Goal: Task Accomplishment & Management: Manage account settings

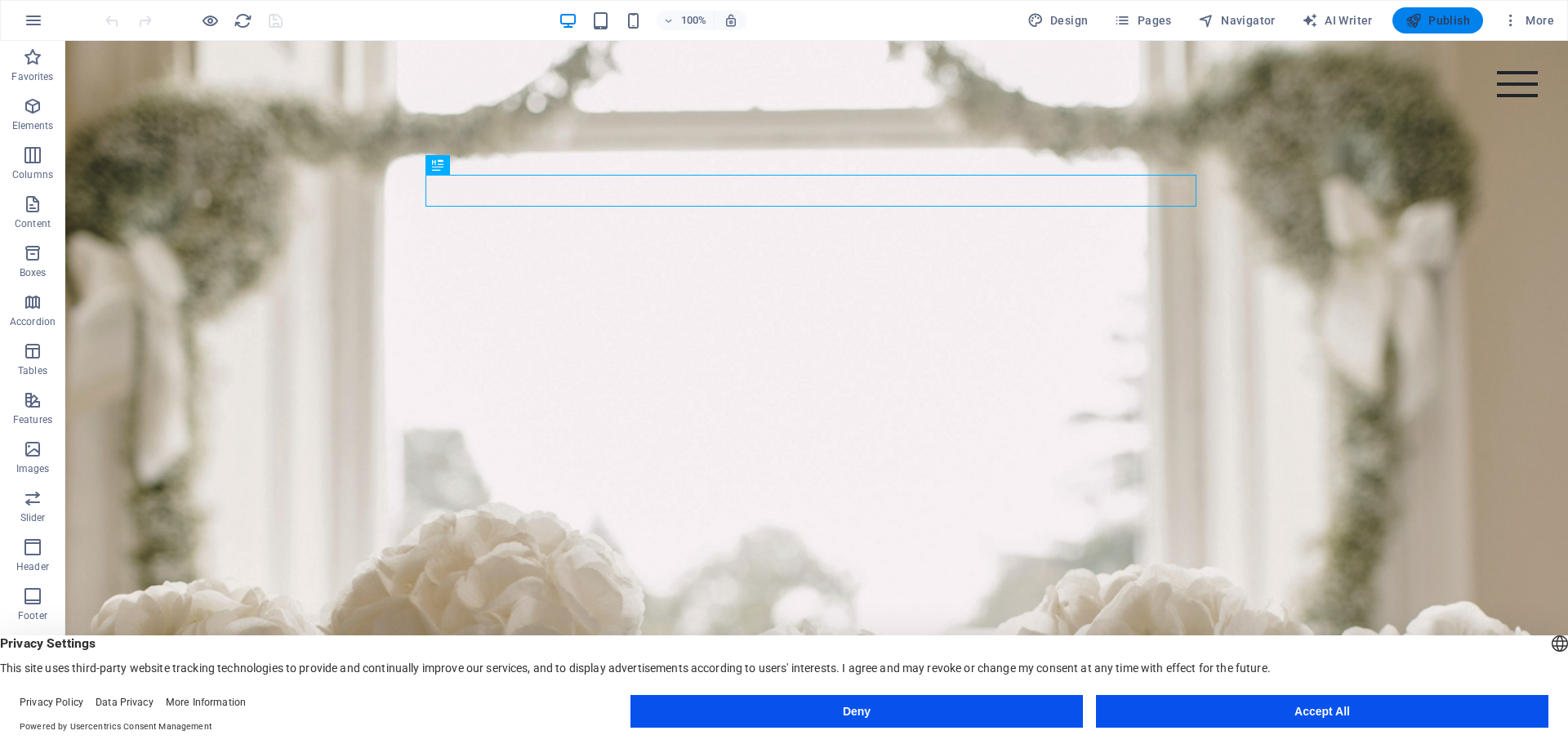
click at [1445, 20] on span "Publish" at bounding box center [1438, 20] width 65 height 16
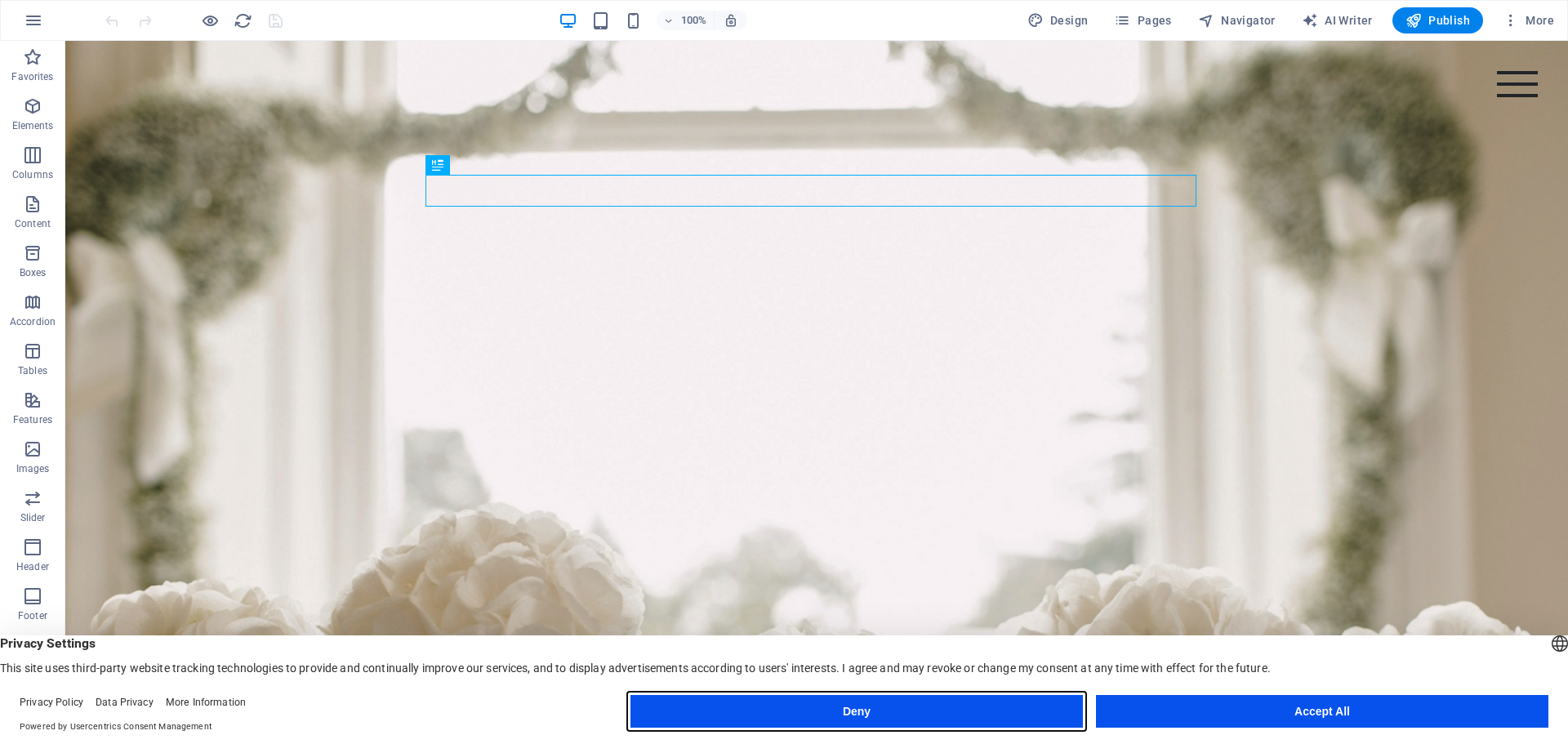
click at [983, 709] on button "Deny" at bounding box center [856, 711] width 452 height 32
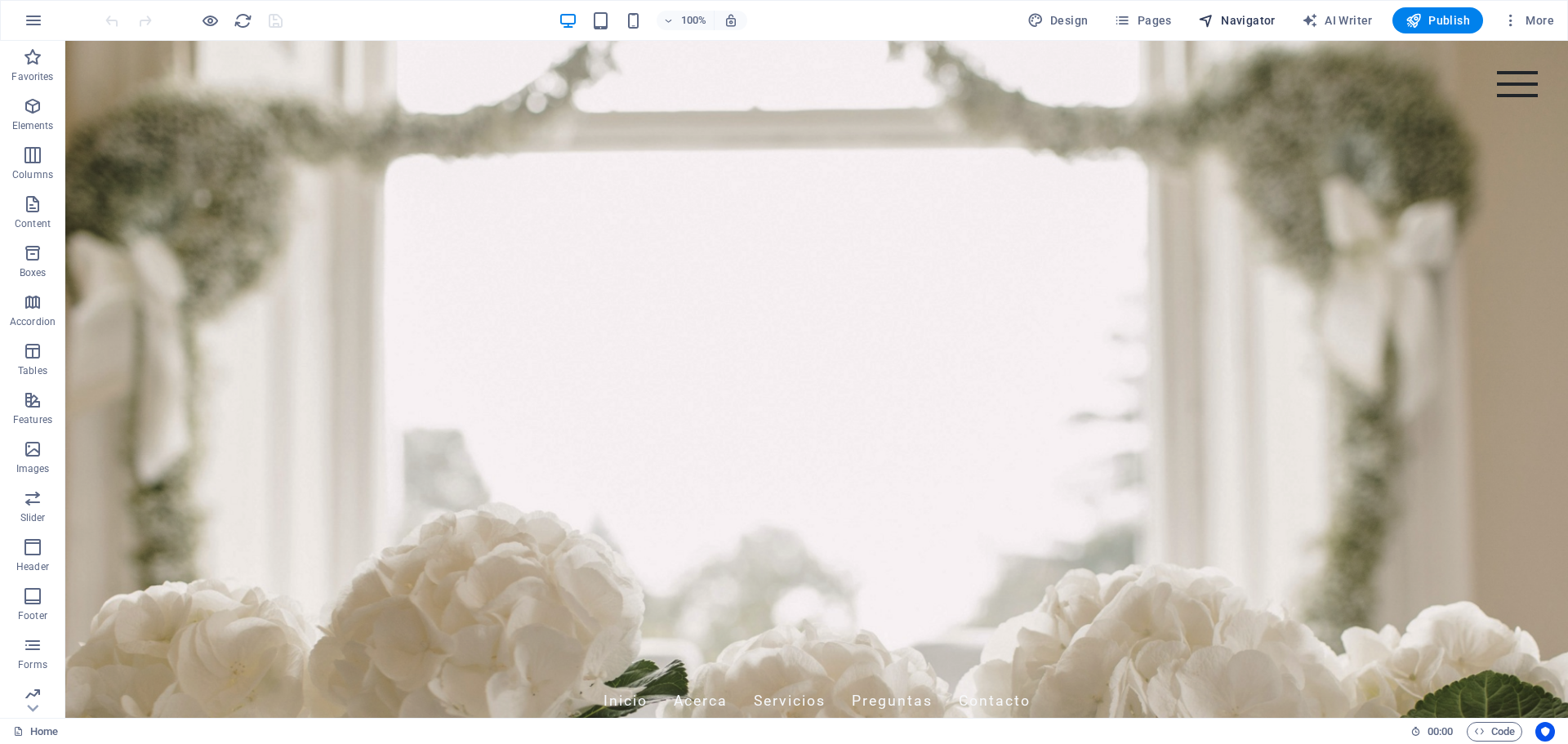
click at [1234, 17] on span "Navigator" at bounding box center [1238, 20] width 78 height 16
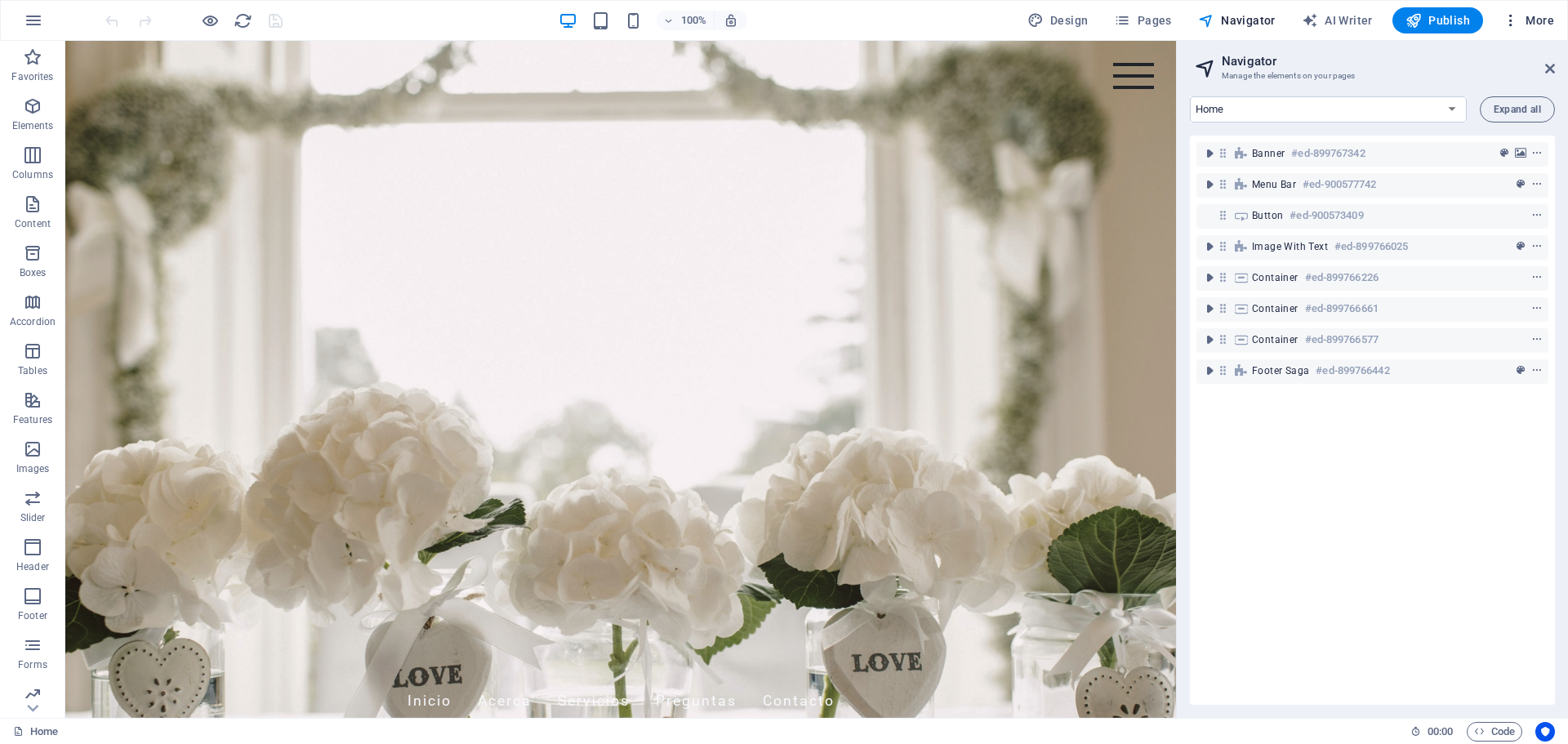
click at [1514, 22] on icon "button" at bounding box center [1511, 20] width 16 height 16
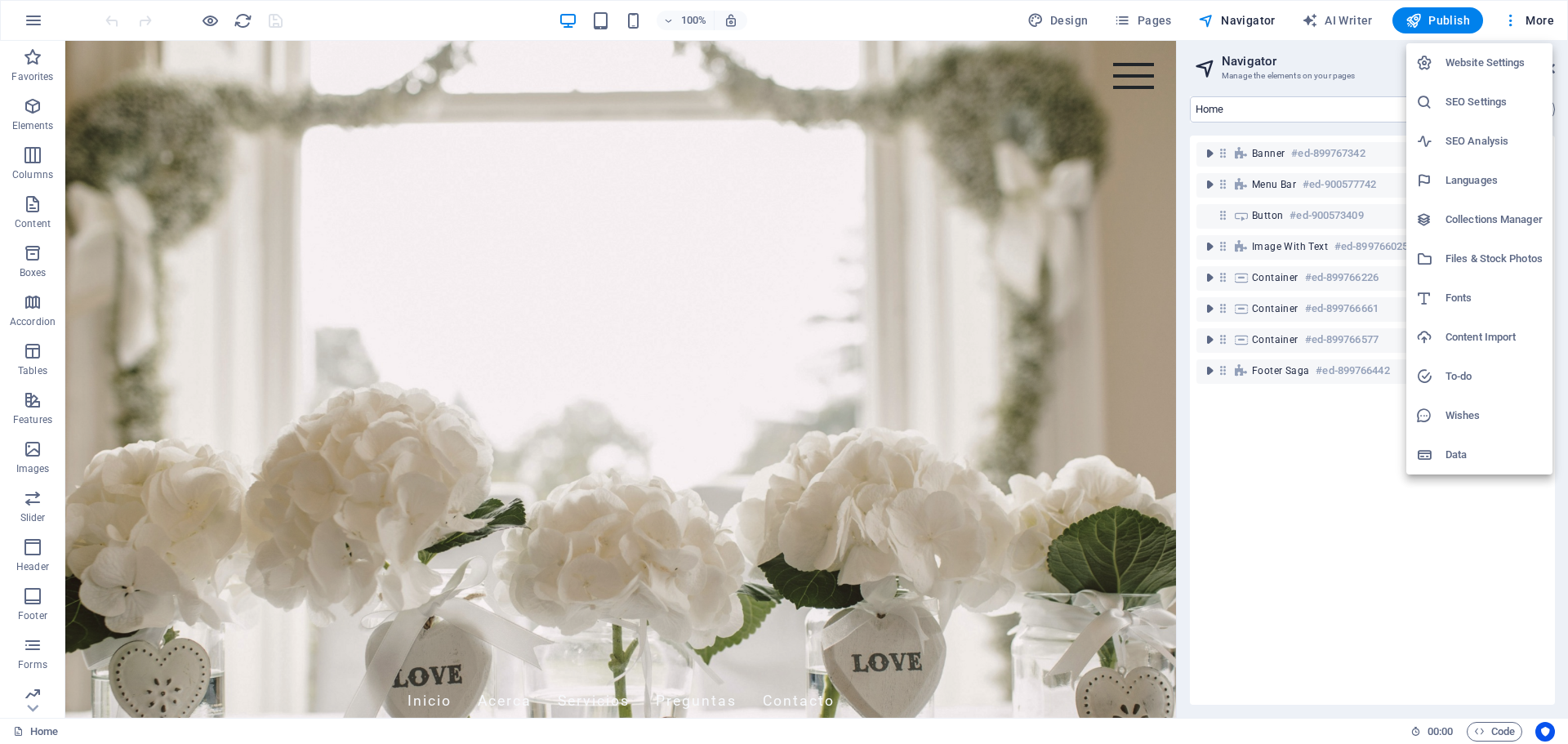
click at [1483, 66] on h6 "Website Settings" at bounding box center [1495, 63] width 97 height 20
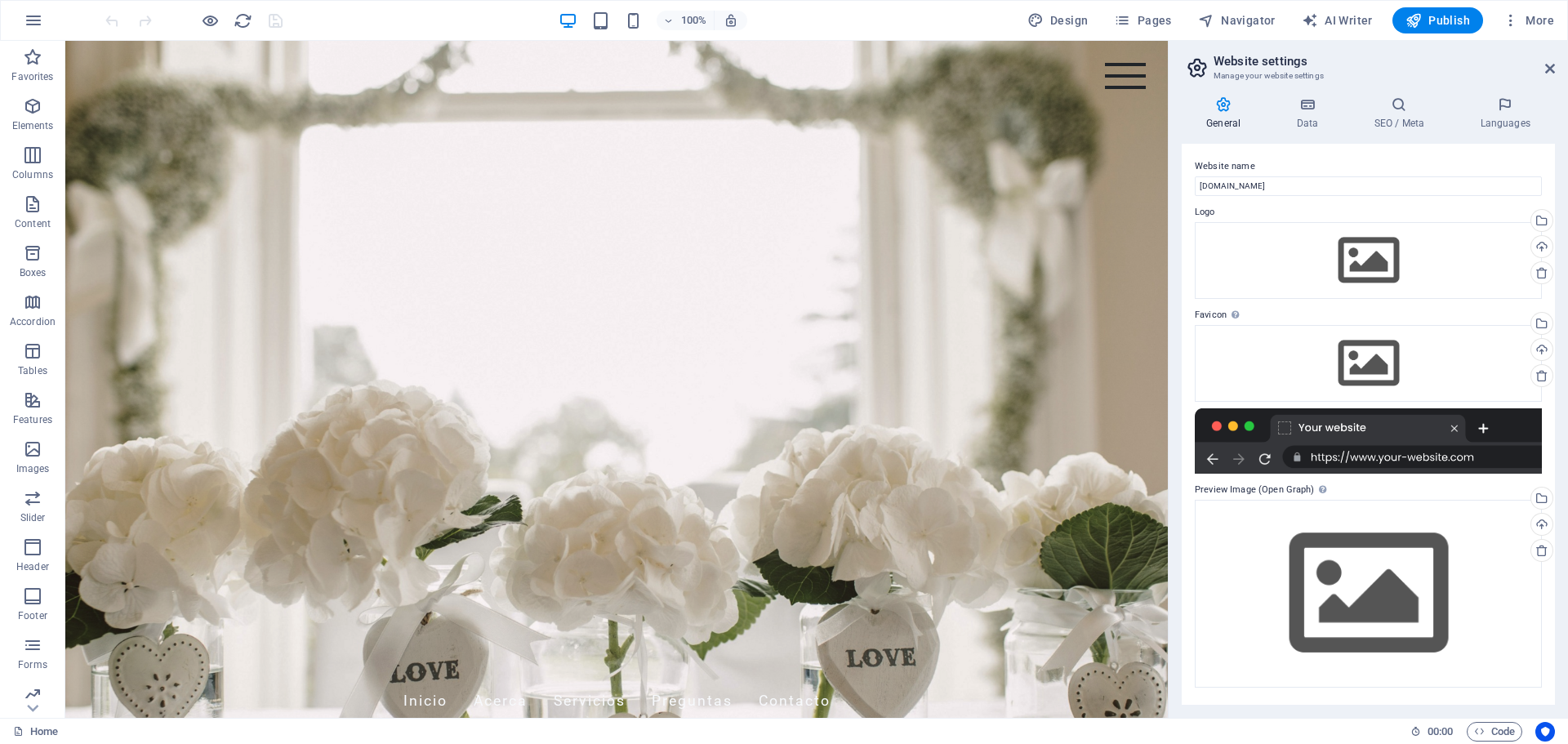
click at [1225, 112] on h4 "General" at bounding box center [1226, 113] width 89 height 34
click at [1308, 110] on icon at bounding box center [1307, 104] width 71 height 16
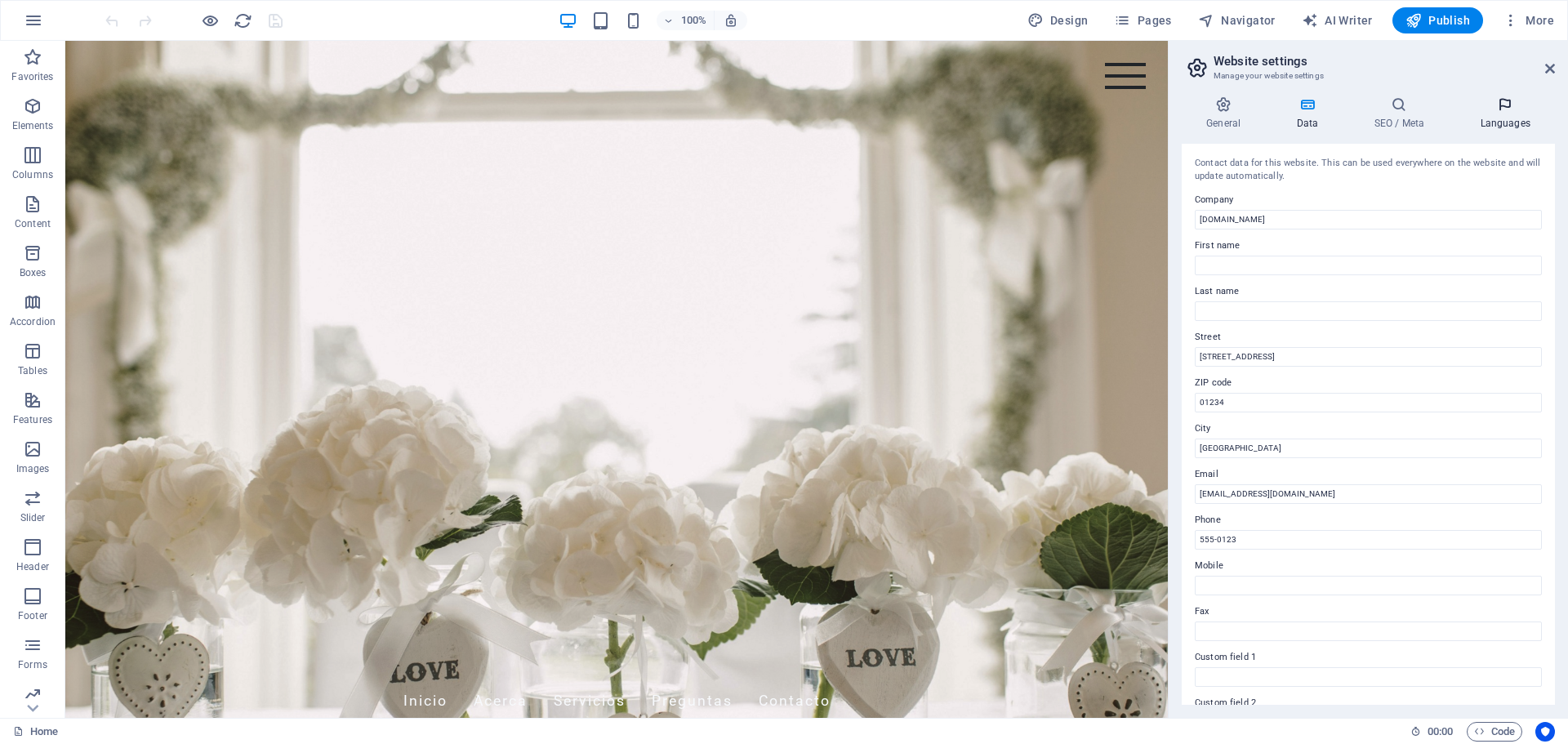
click at [1503, 113] on h4 "Languages" at bounding box center [1505, 113] width 100 height 34
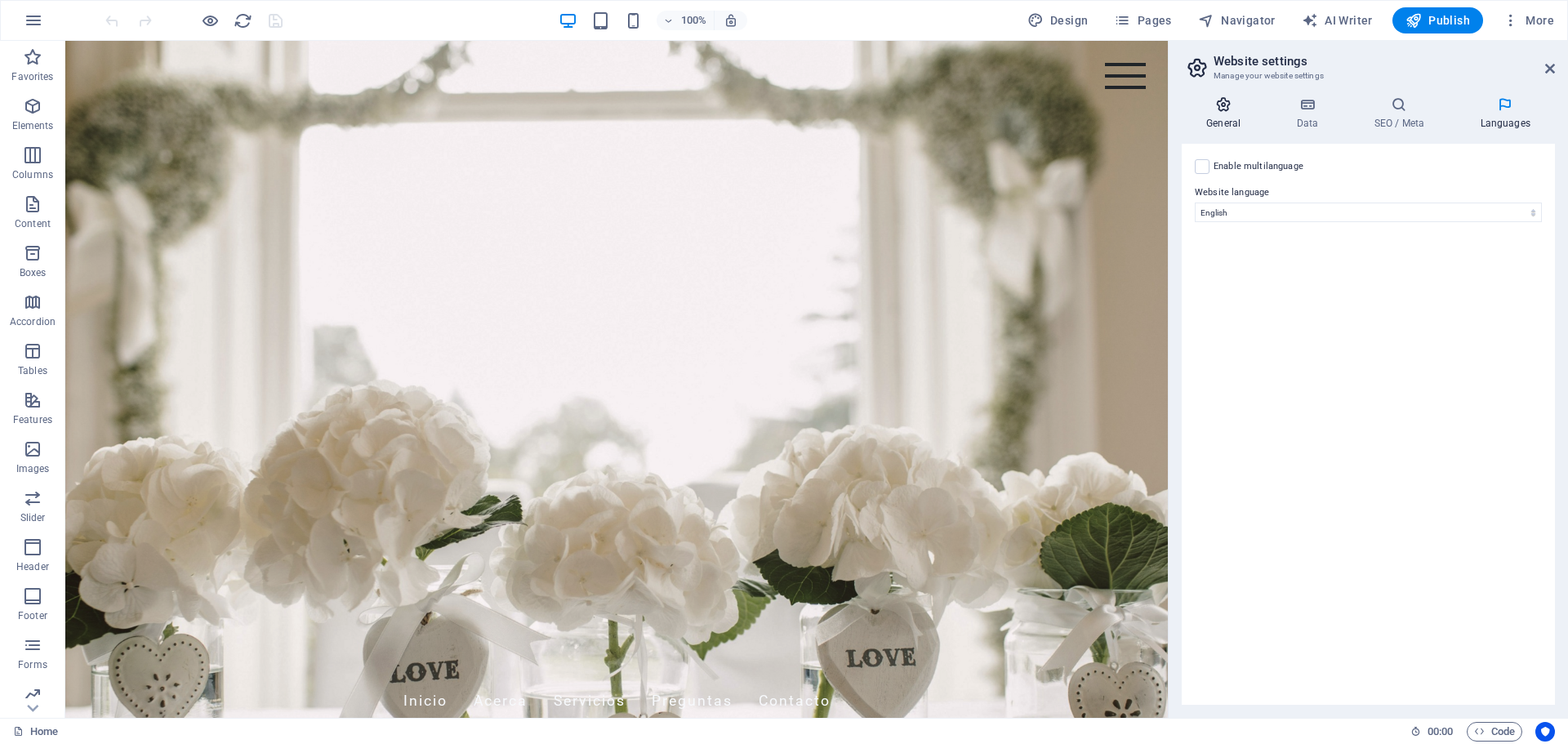
click at [1221, 111] on icon at bounding box center [1223, 104] width 84 height 16
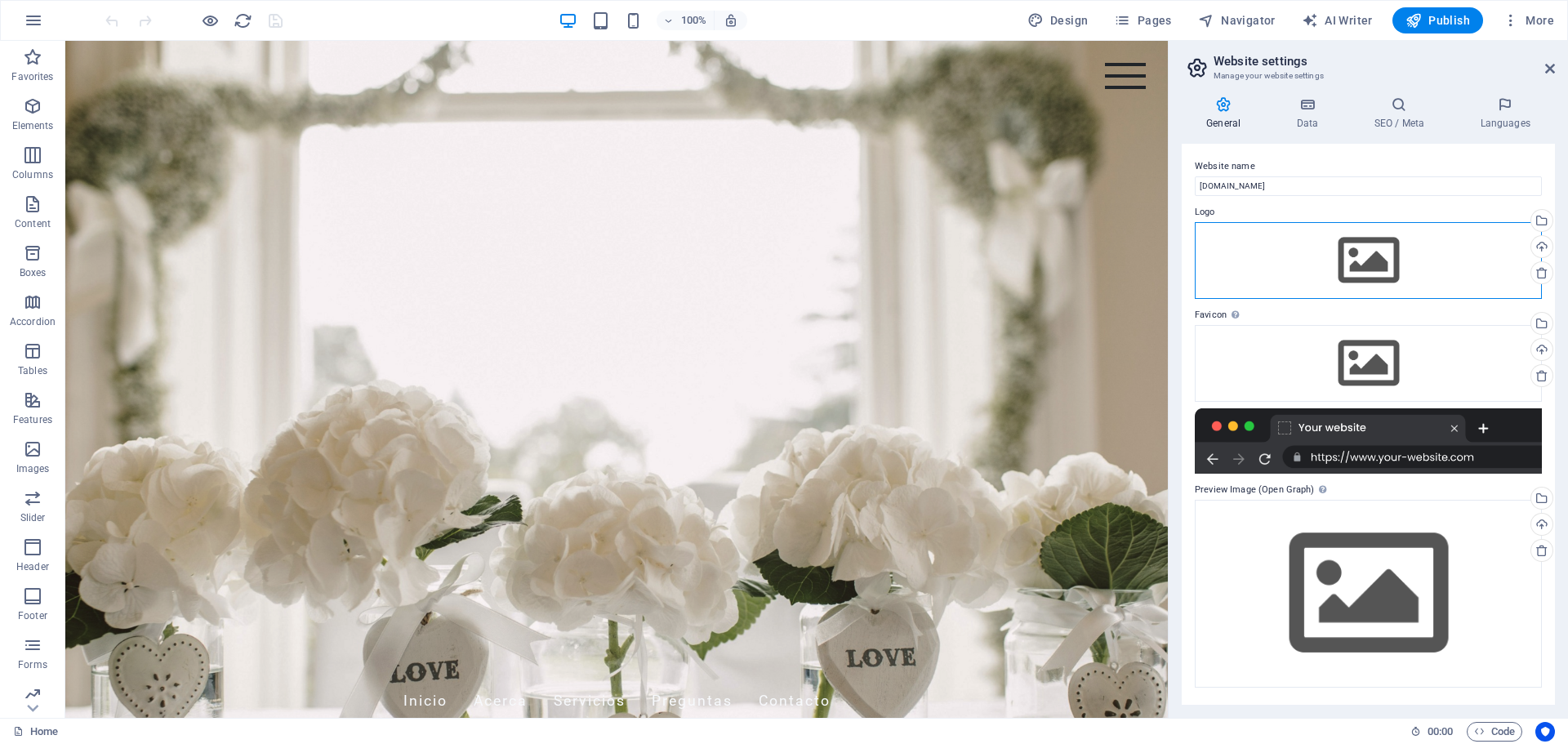
click at [1391, 265] on div "Drag files here, click to choose files or select files from Files or our free s…" at bounding box center [1368, 260] width 347 height 77
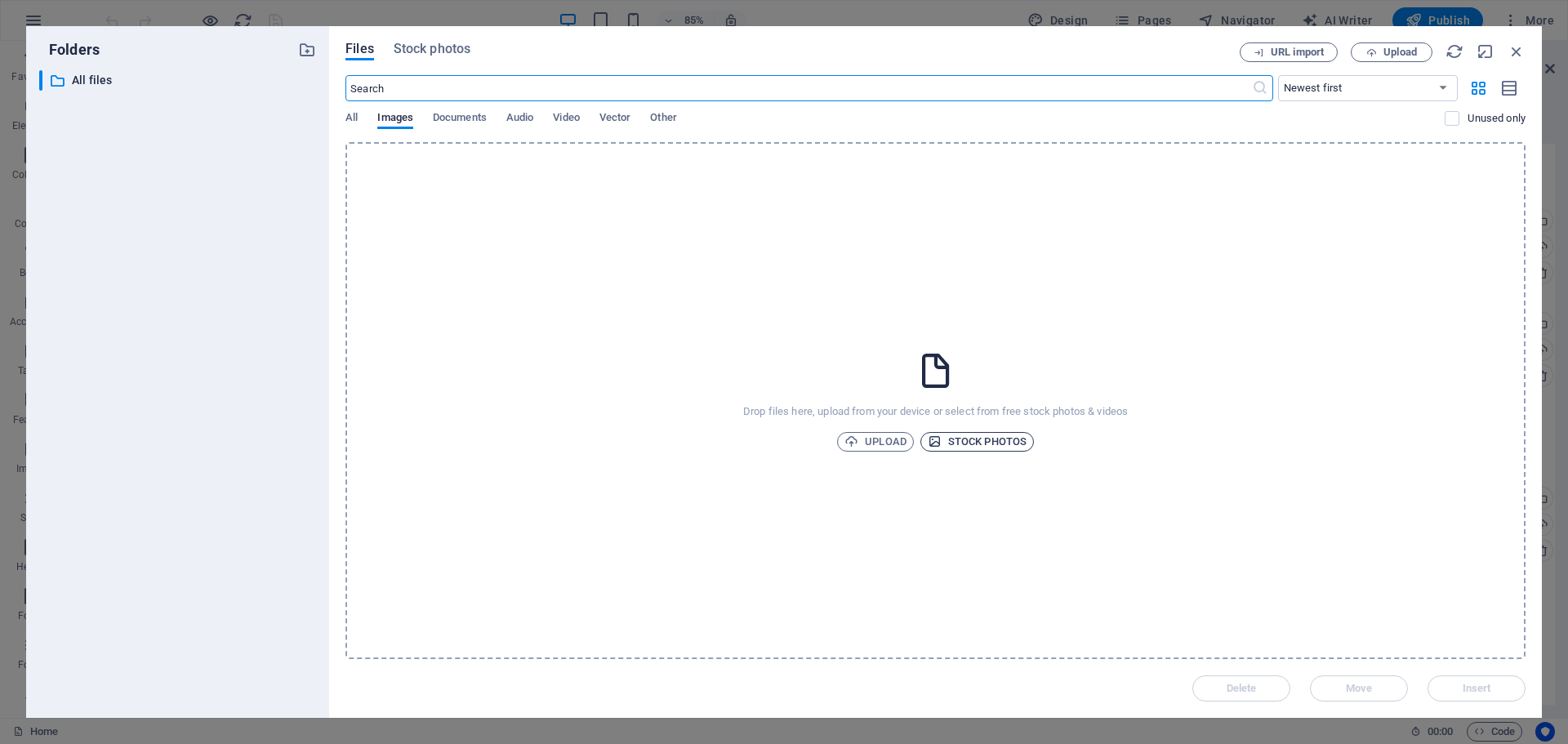
click at [963, 443] on span "Stock photos" at bounding box center [978, 441] width 99 height 20
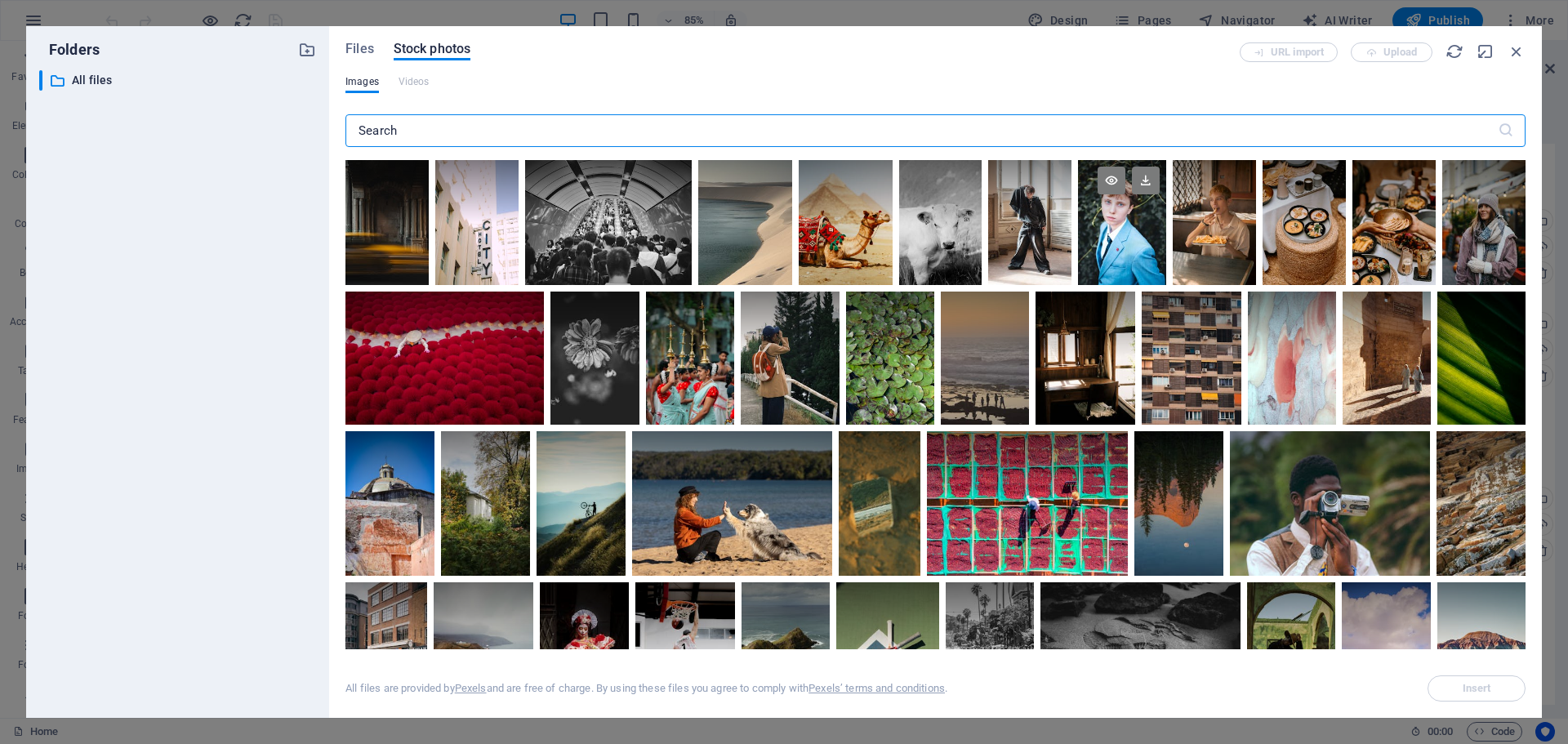
click at [1126, 243] on div at bounding box center [1121, 222] width 89 height 125
click at [1146, 181] on icon at bounding box center [1145, 180] width 28 height 28
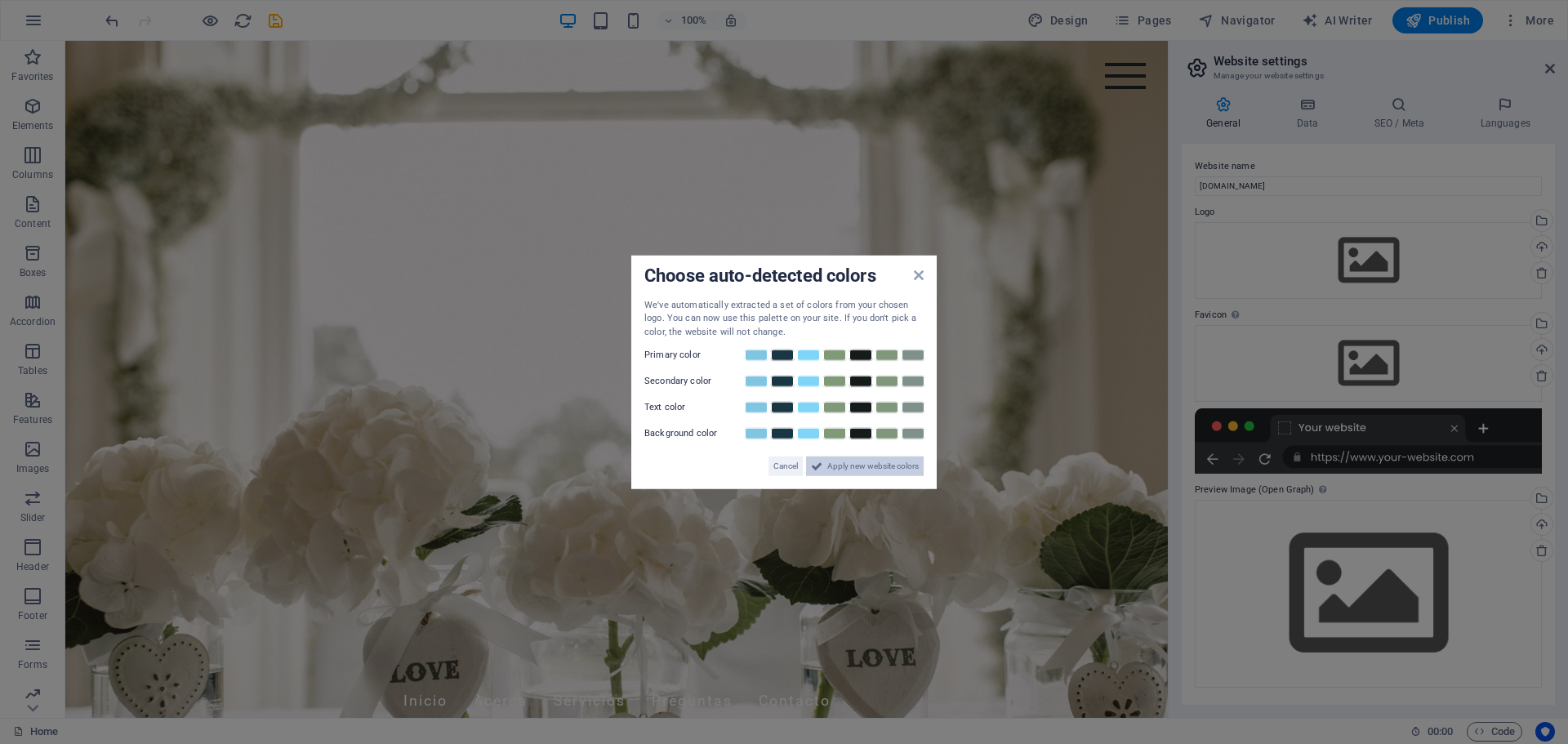
click at [845, 470] on span "Apply new website colors" at bounding box center [873, 466] width 91 height 20
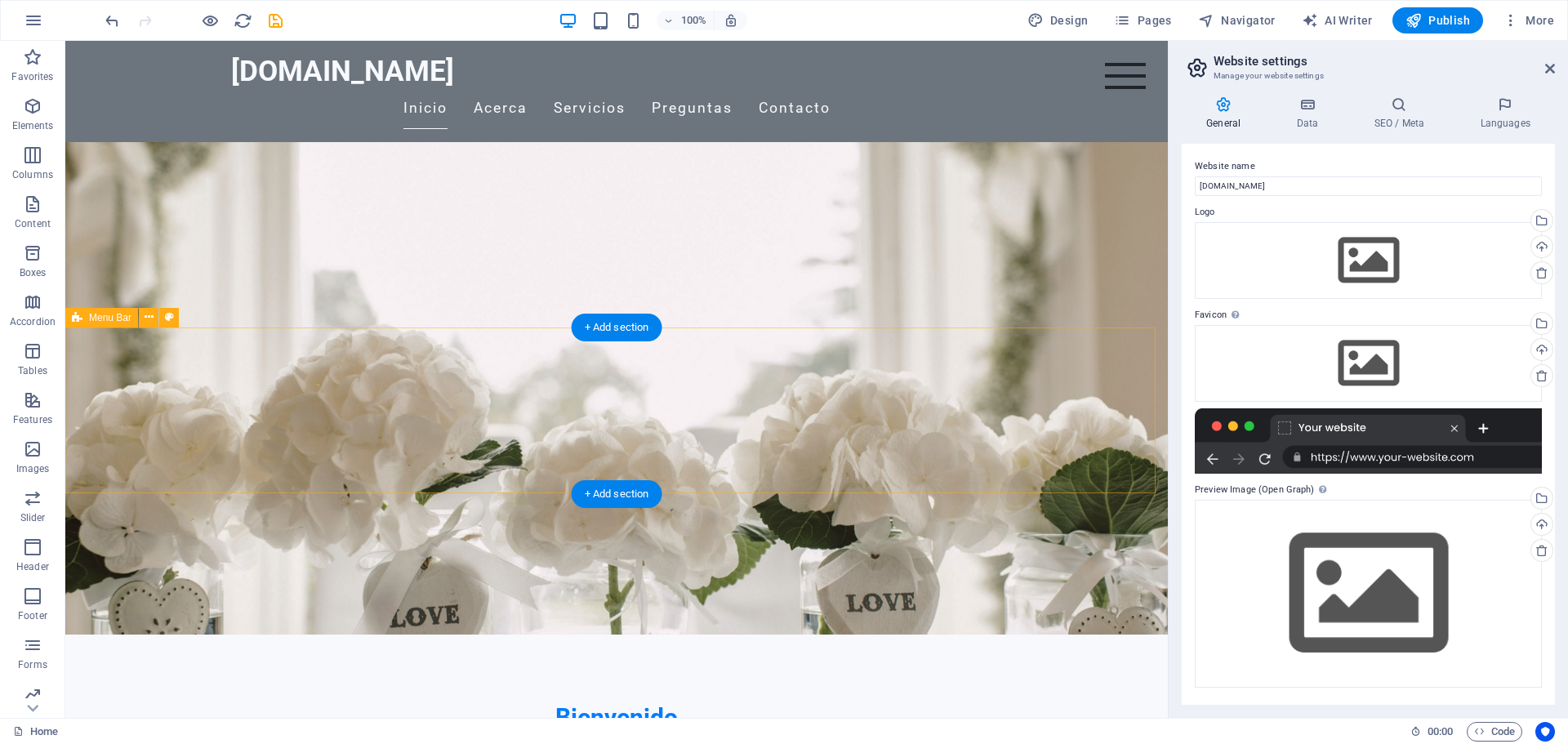
scroll to position [245, 0]
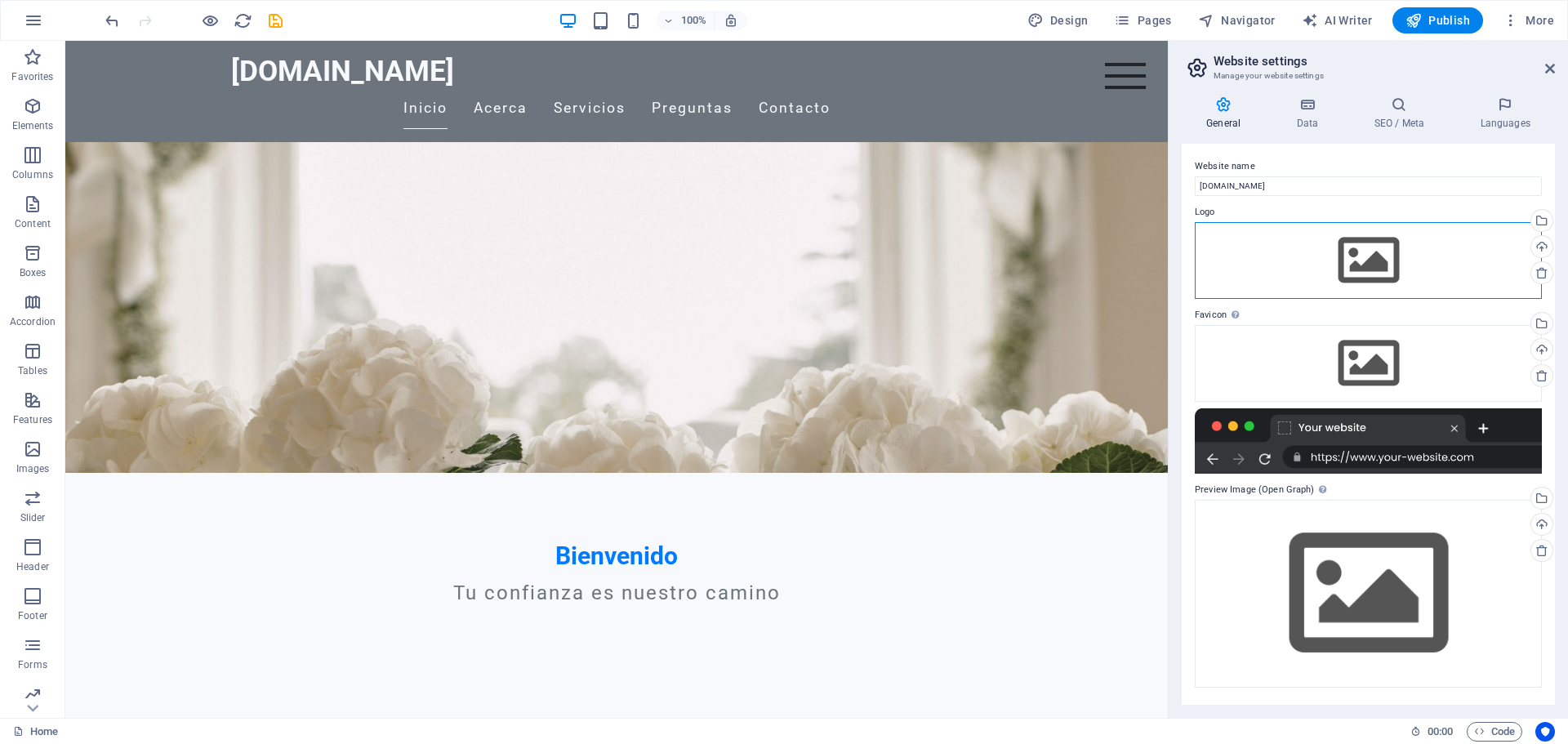
click at [1379, 250] on div "Drag files here, click to choose files or select files from Files or our free s…" at bounding box center [1368, 260] width 347 height 77
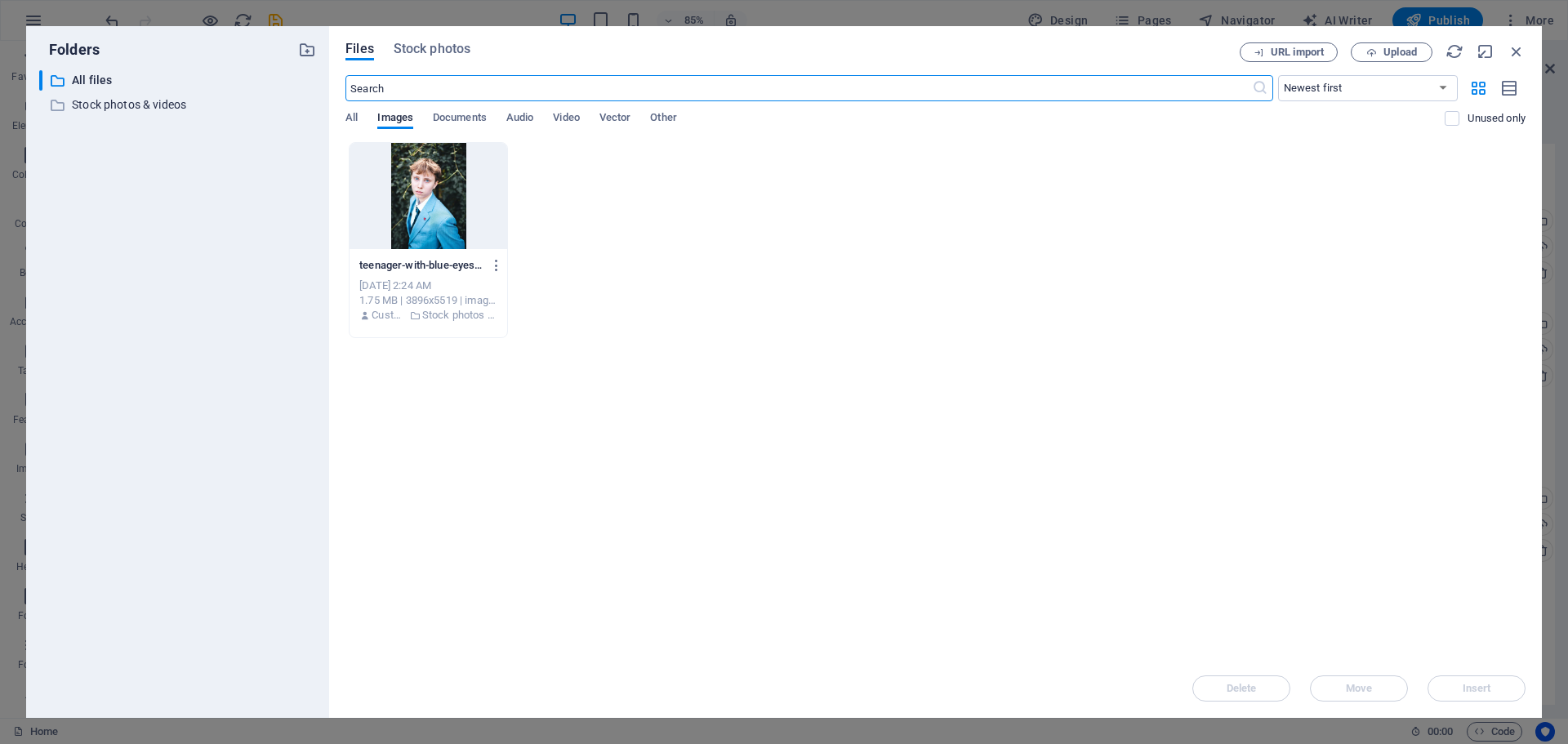
click at [423, 181] on div at bounding box center [428, 196] width 158 height 107
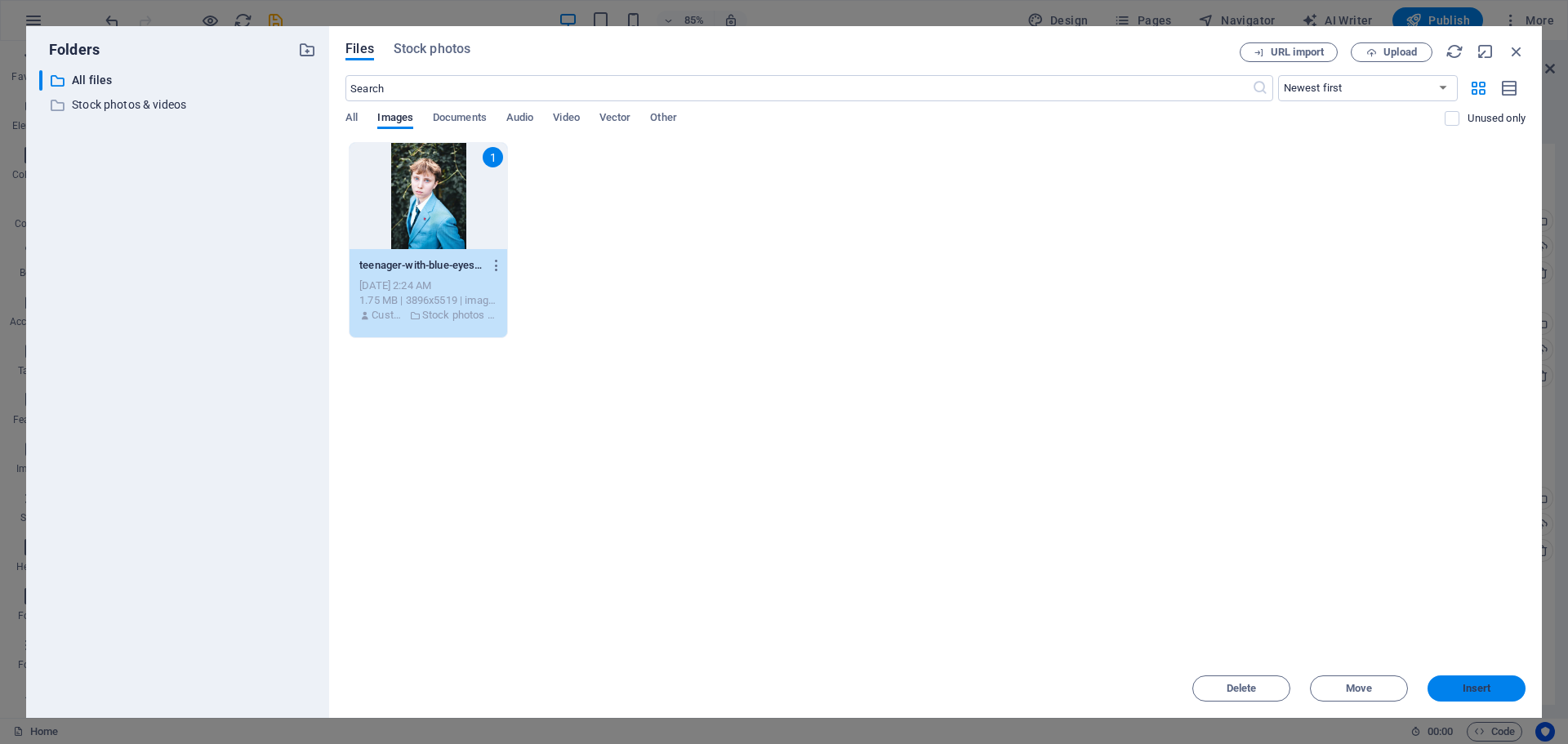
click at [1479, 689] on span "Insert" at bounding box center [1478, 688] width 29 height 10
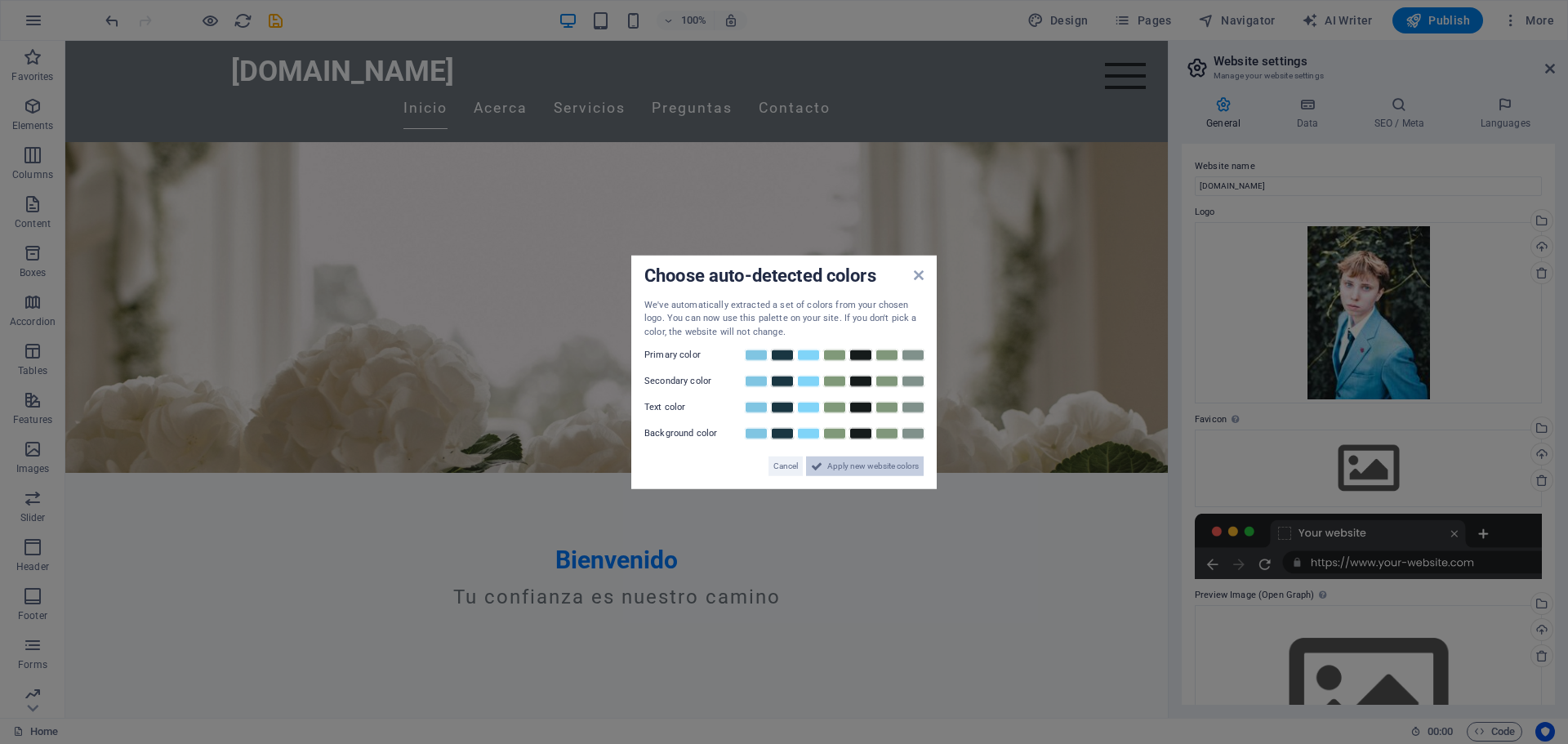
click at [853, 470] on span "Apply new website colors" at bounding box center [873, 466] width 91 height 20
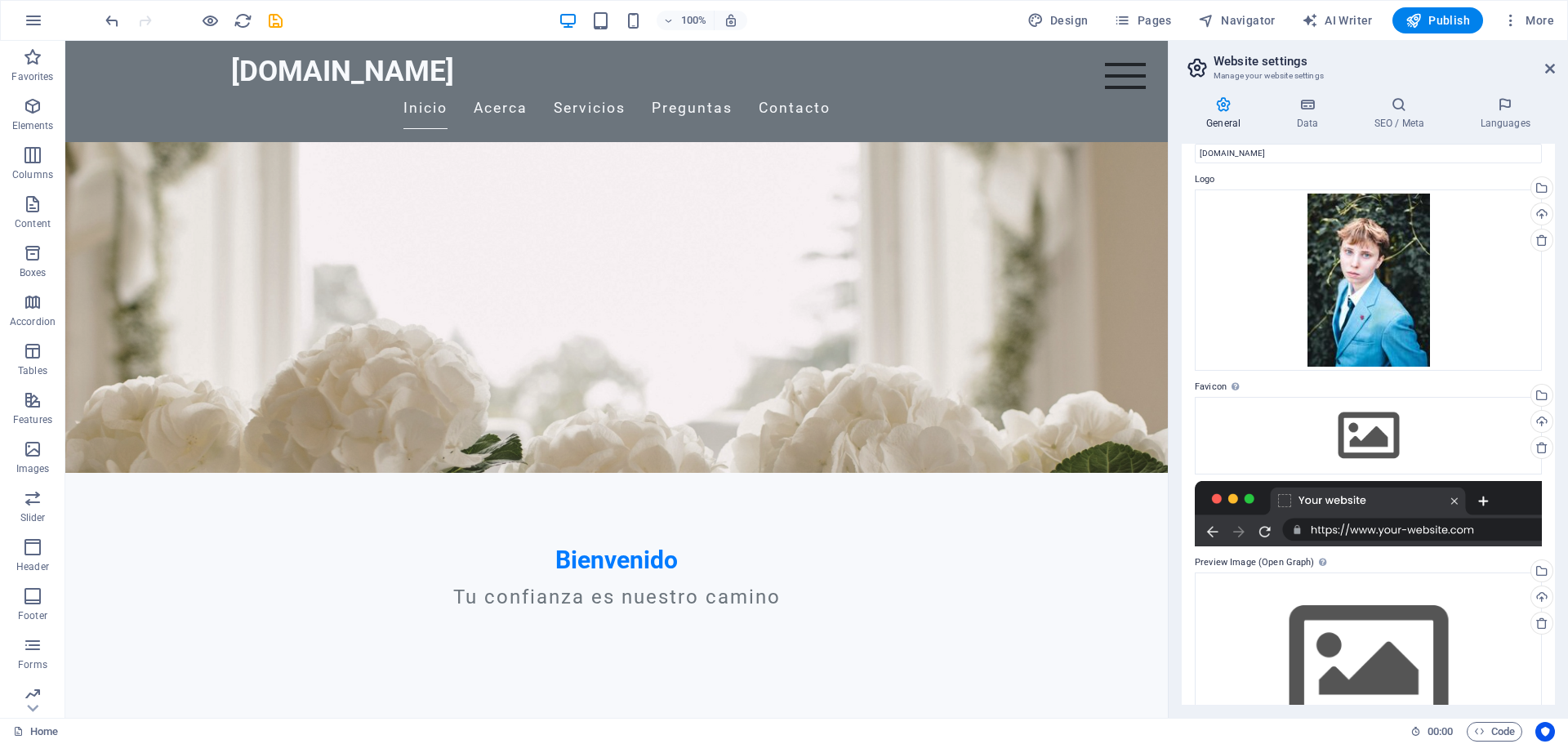
scroll to position [0, 0]
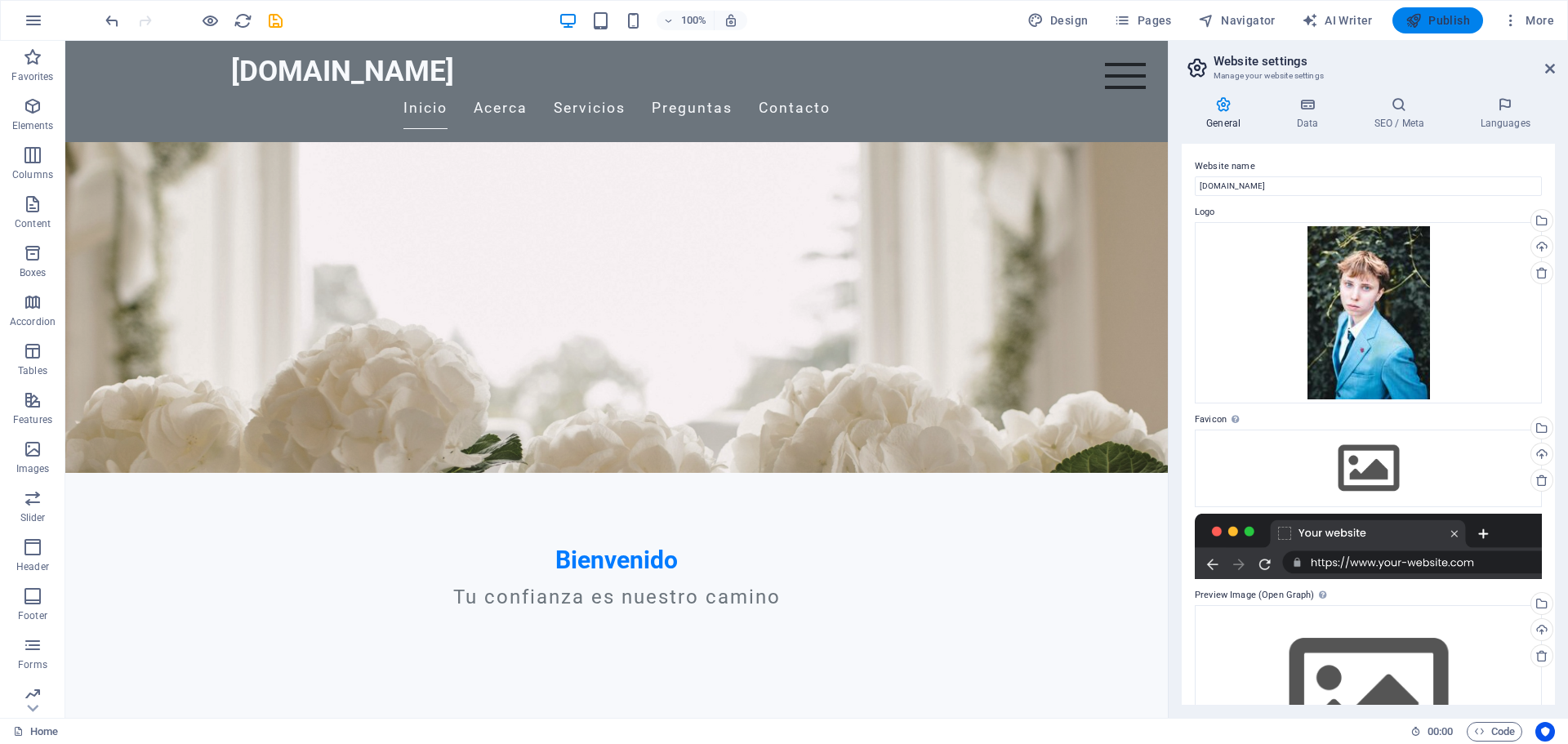
click at [1446, 23] on span "Publish" at bounding box center [1438, 20] width 65 height 16
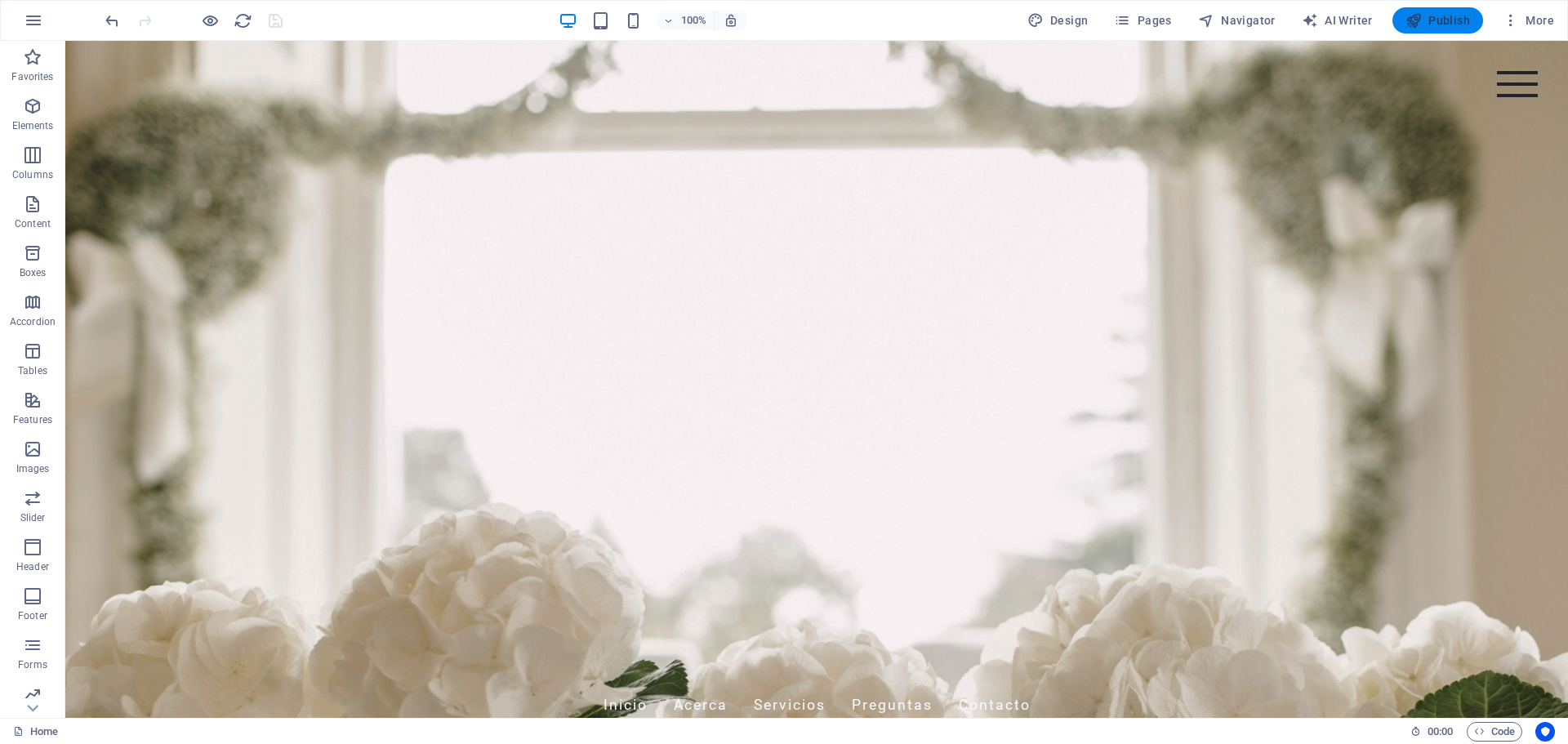
click at [1442, 18] on span "Publish" at bounding box center [1438, 20] width 65 height 16
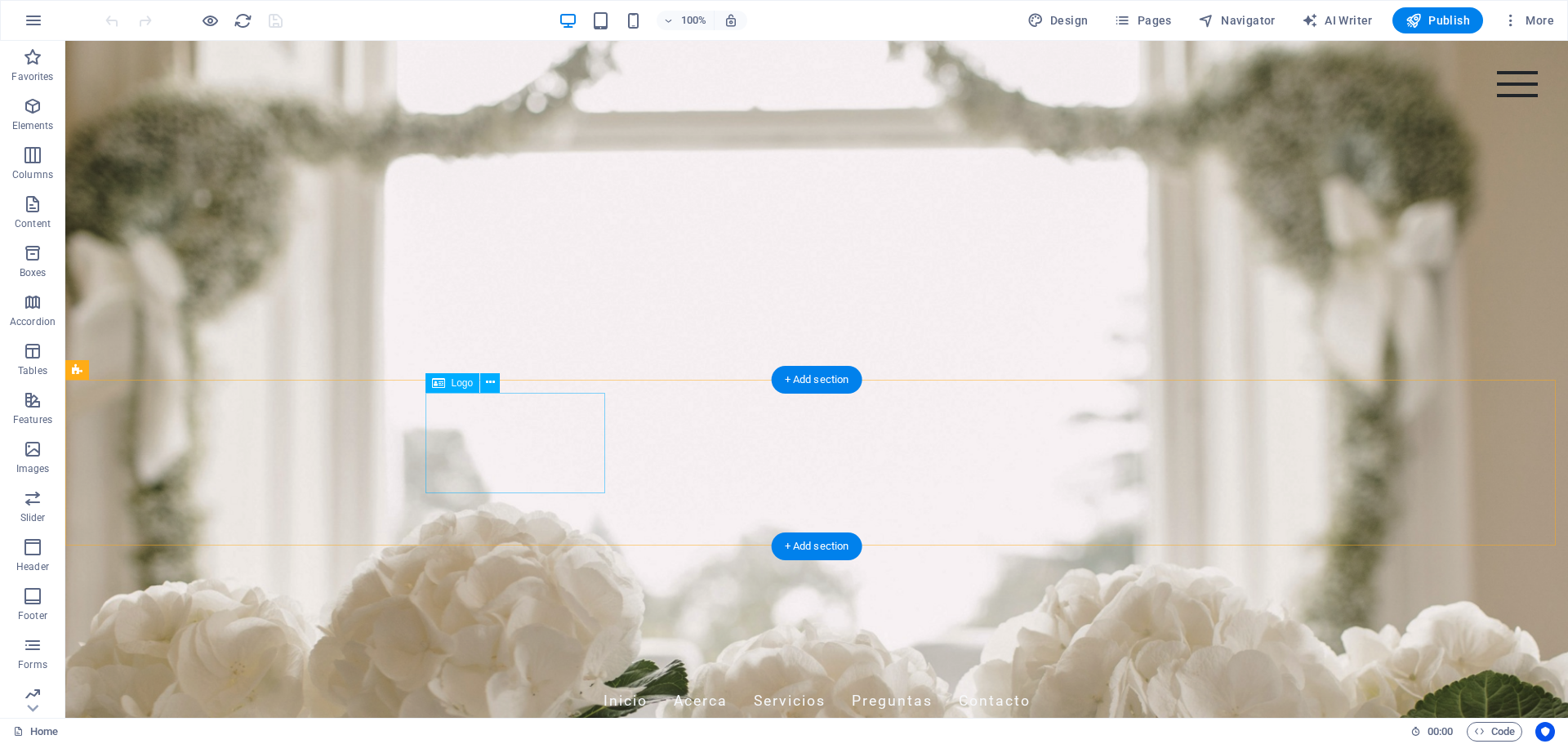
click at [486, 382] on icon at bounding box center [489, 382] width 9 height 17
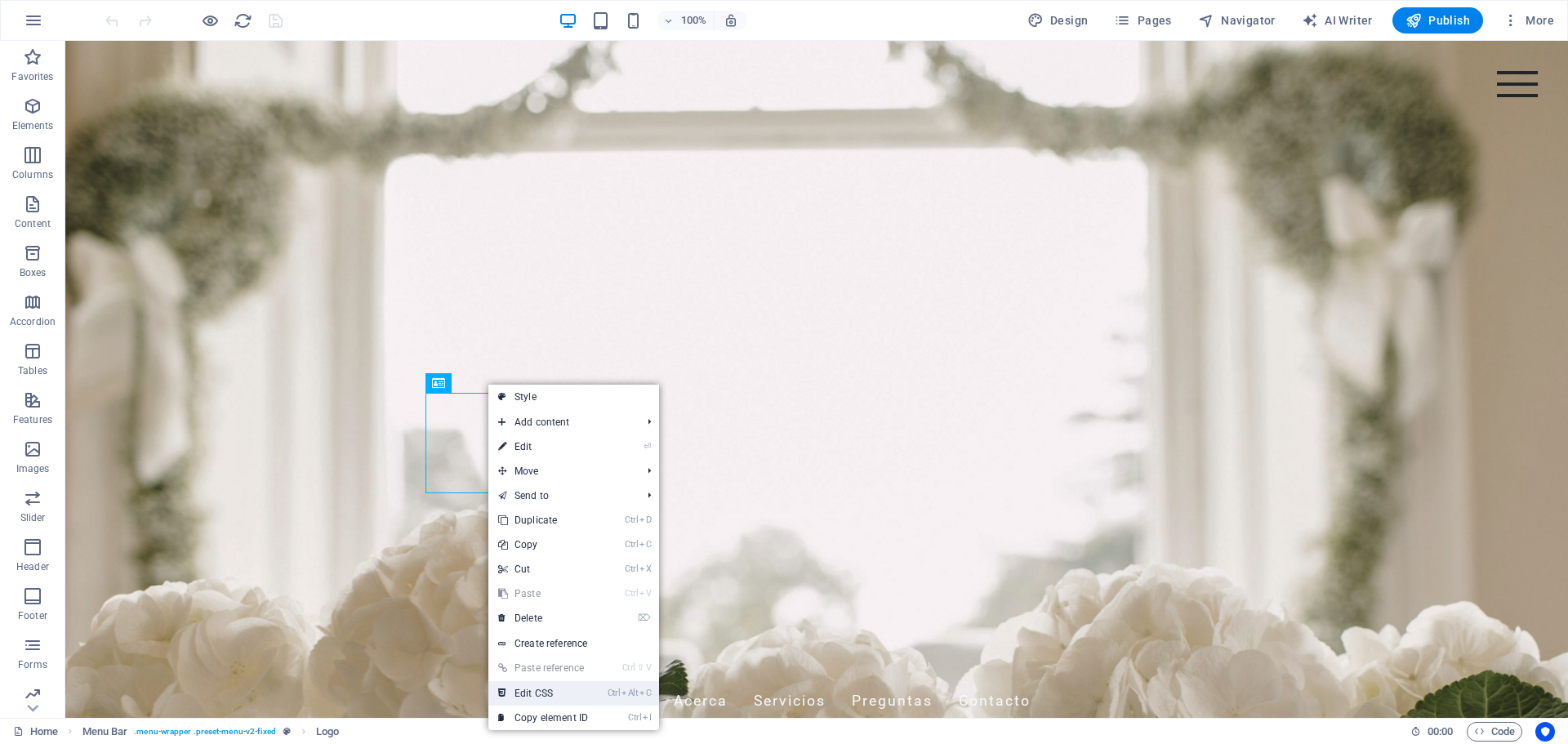
click at [543, 691] on link "Ctrl Alt C Edit CSS" at bounding box center [543, 694] width 109 height 25
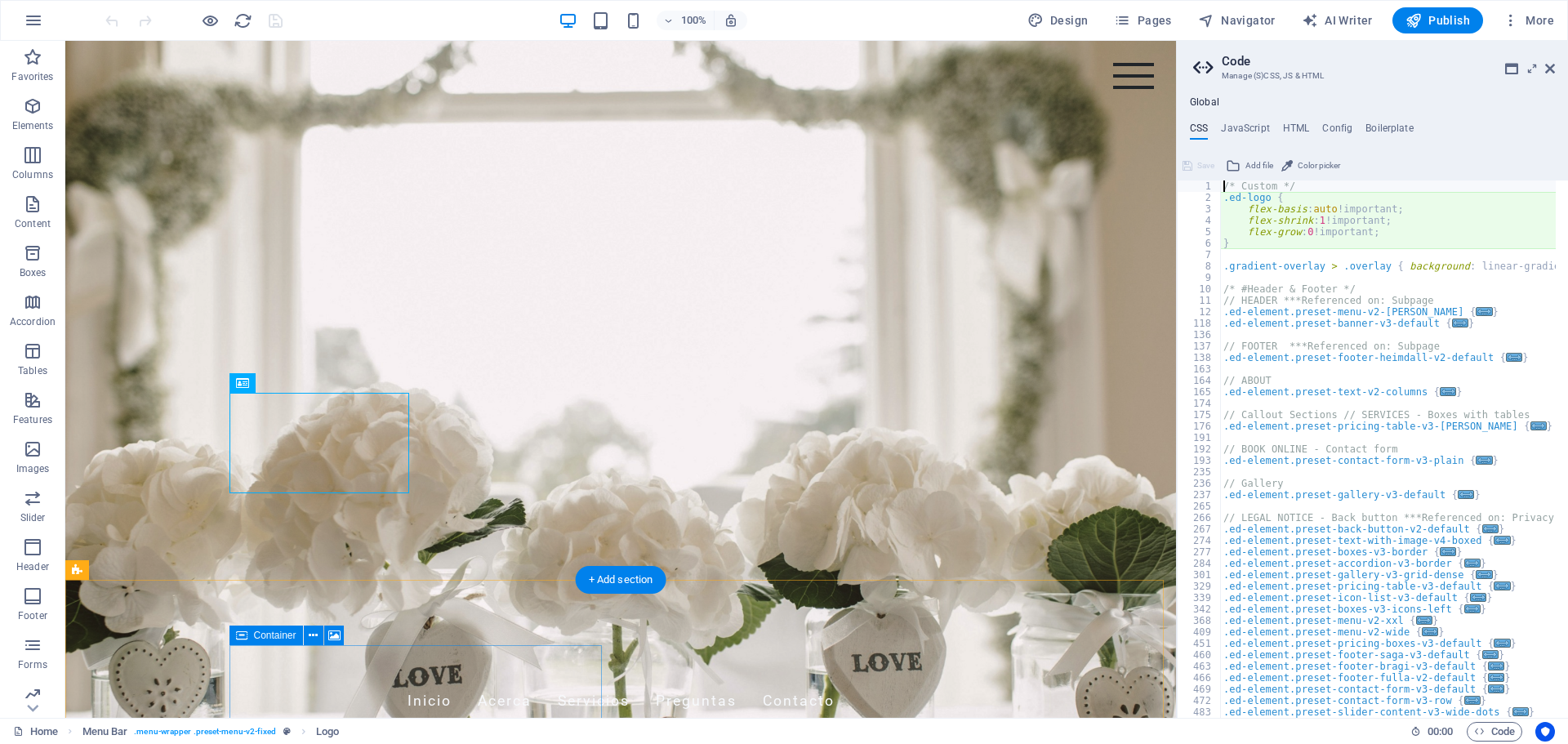
type textarea "flex-basis: auto!important;"
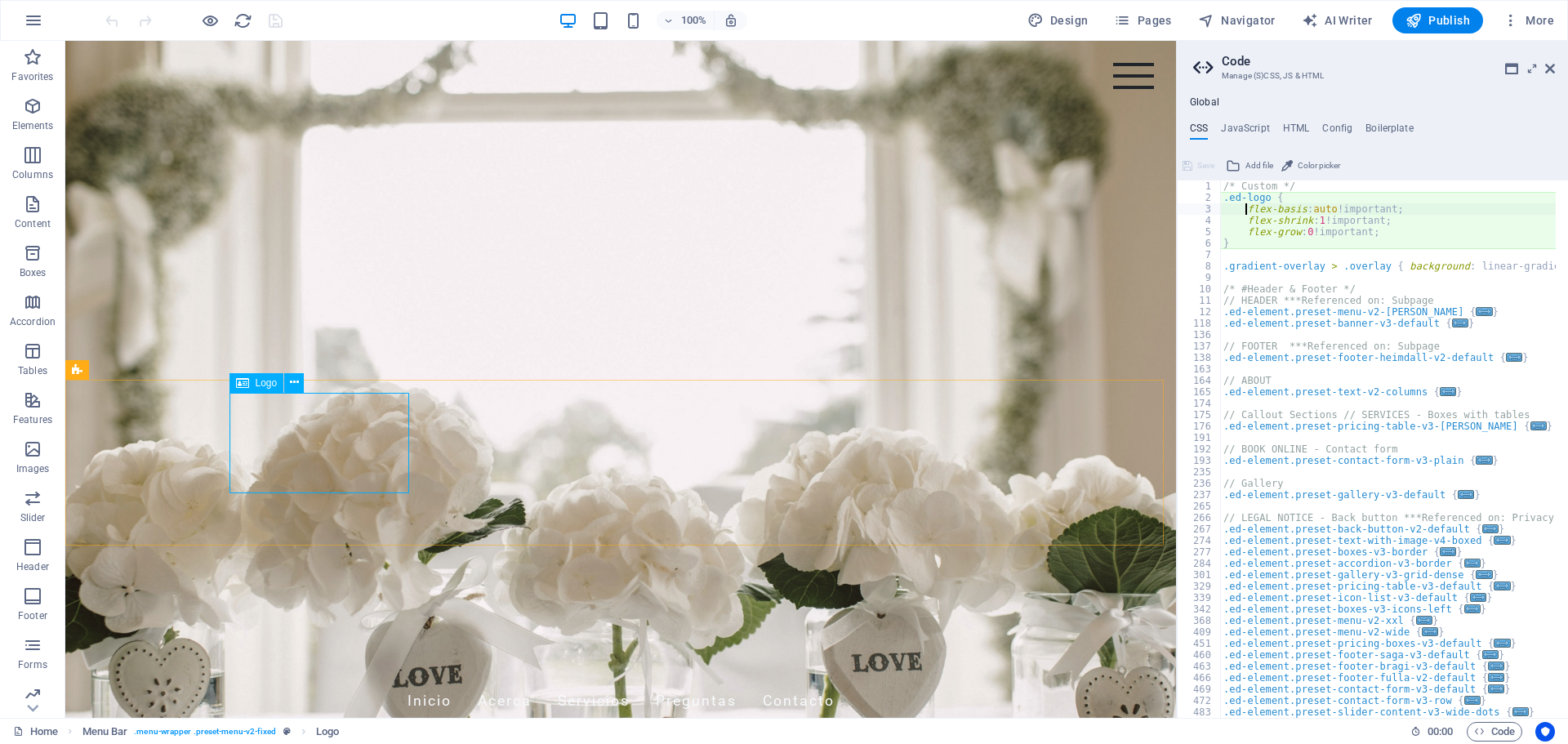
click at [267, 385] on span "Logo" at bounding box center [267, 382] width 22 height 10
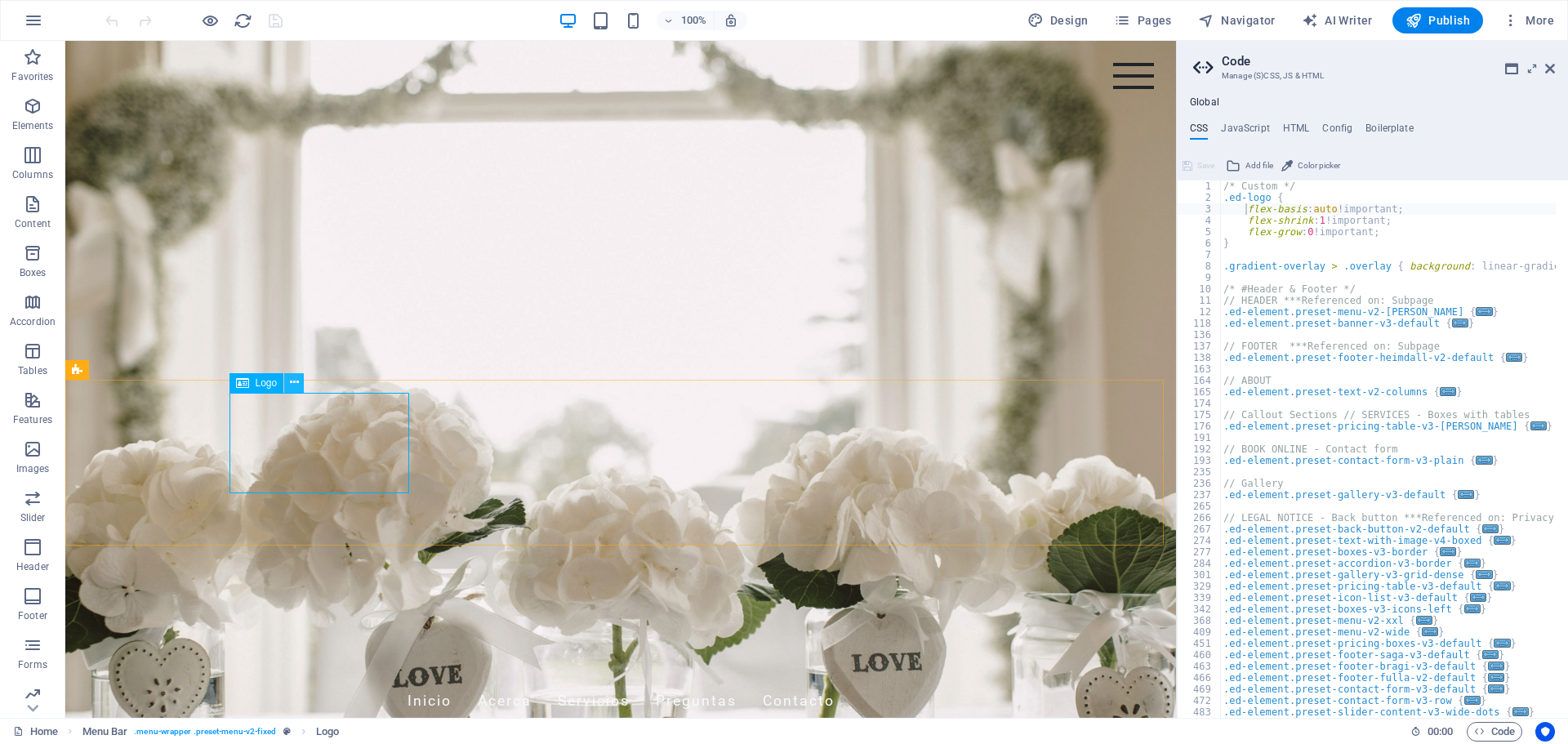
click at [300, 385] on button at bounding box center [294, 382] width 20 height 20
click at [270, 384] on span "Logo" at bounding box center [267, 382] width 22 height 10
drag, startPoint x: 336, startPoint y: 425, endPoint x: 395, endPoint y: 402, distance: 63.3
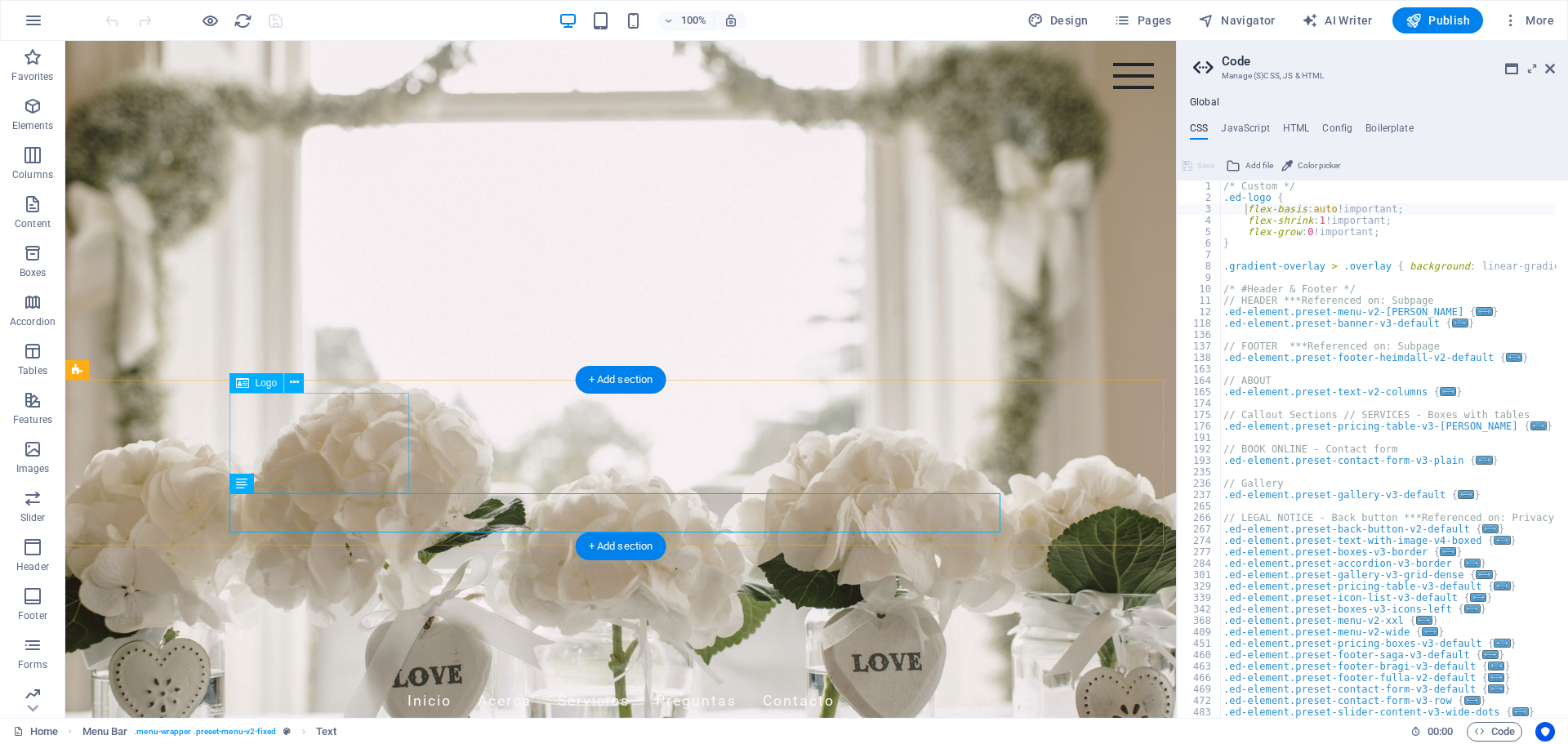
select select "px"
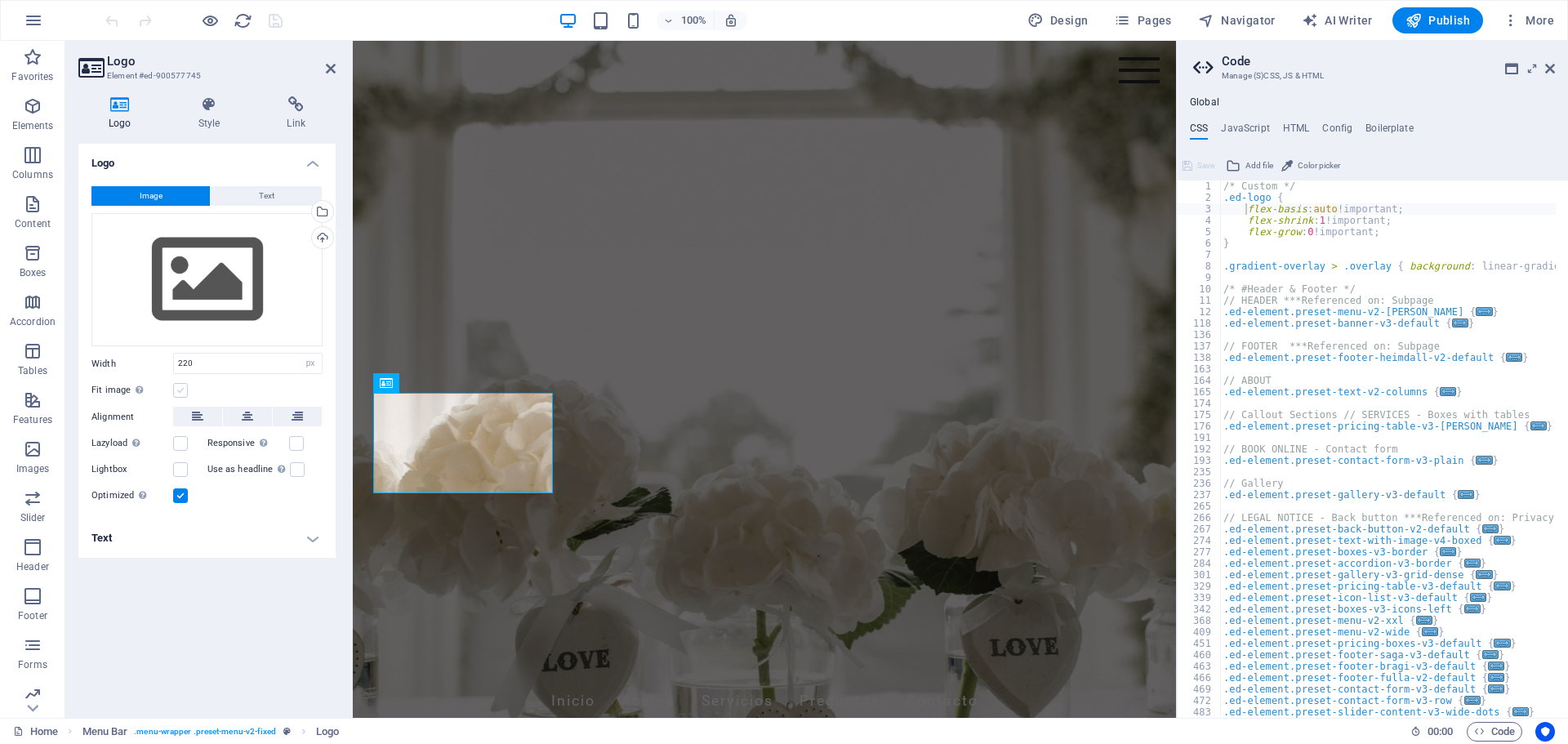
click at [181, 388] on label at bounding box center [180, 389] width 14 height 14
click at [0, 0] on input "Fit image Automatically fit image to a fixed width and height" at bounding box center [0, 0] width 0 height 0
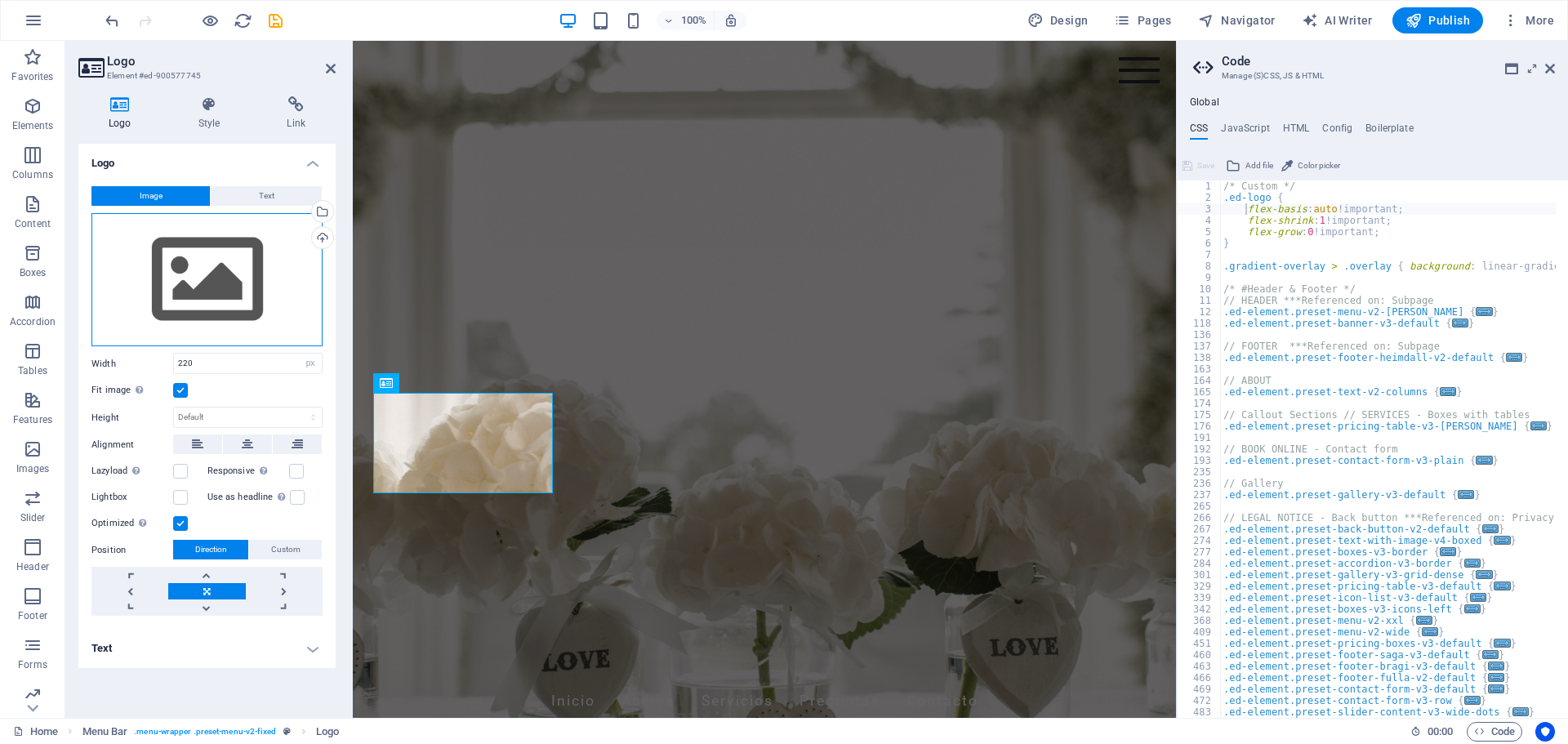
click at [228, 282] on div "Drag files here, click to choose files or select files from Files or our free s…" at bounding box center [207, 280] width 231 height 134
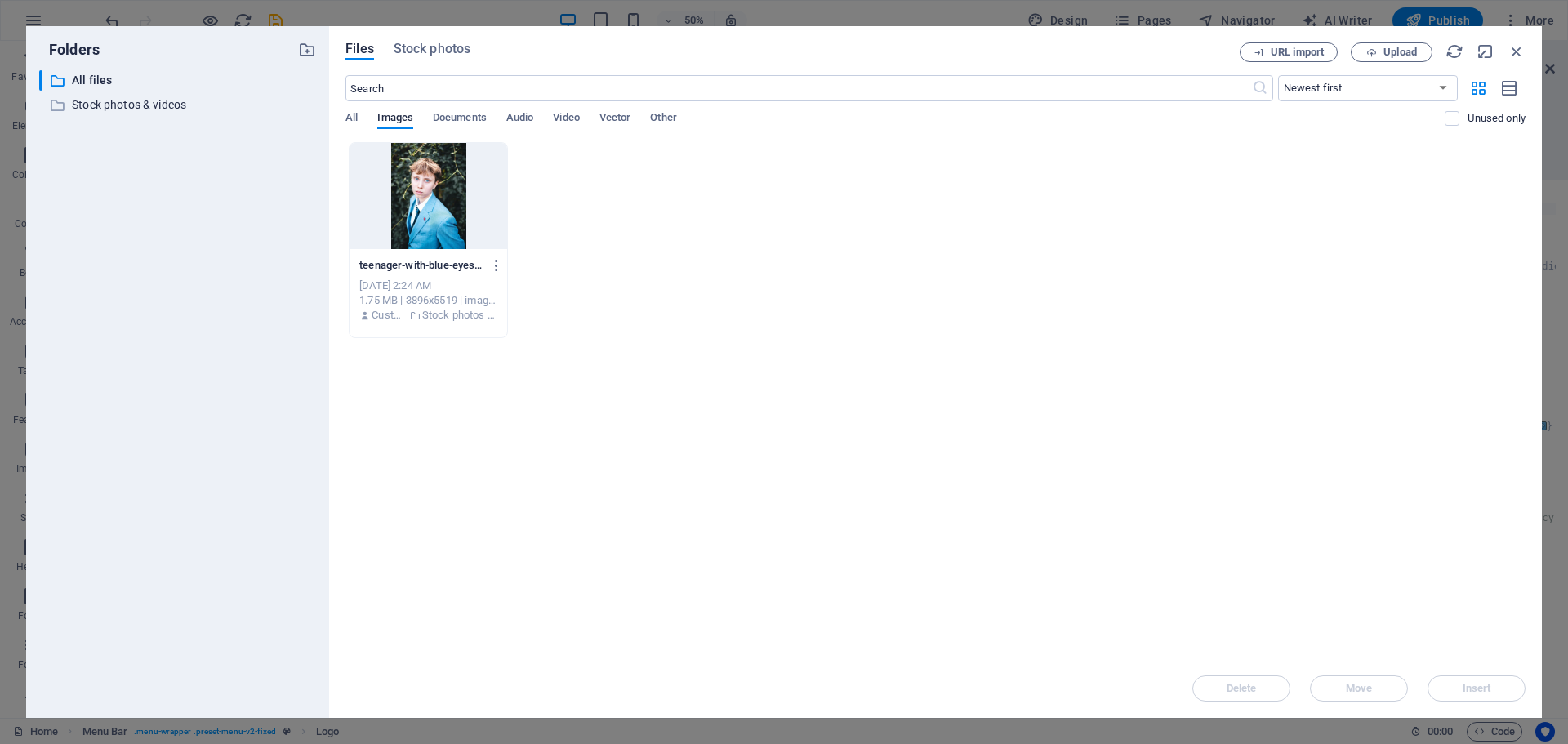
click at [421, 211] on div at bounding box center [428, 196] width 158 height 107
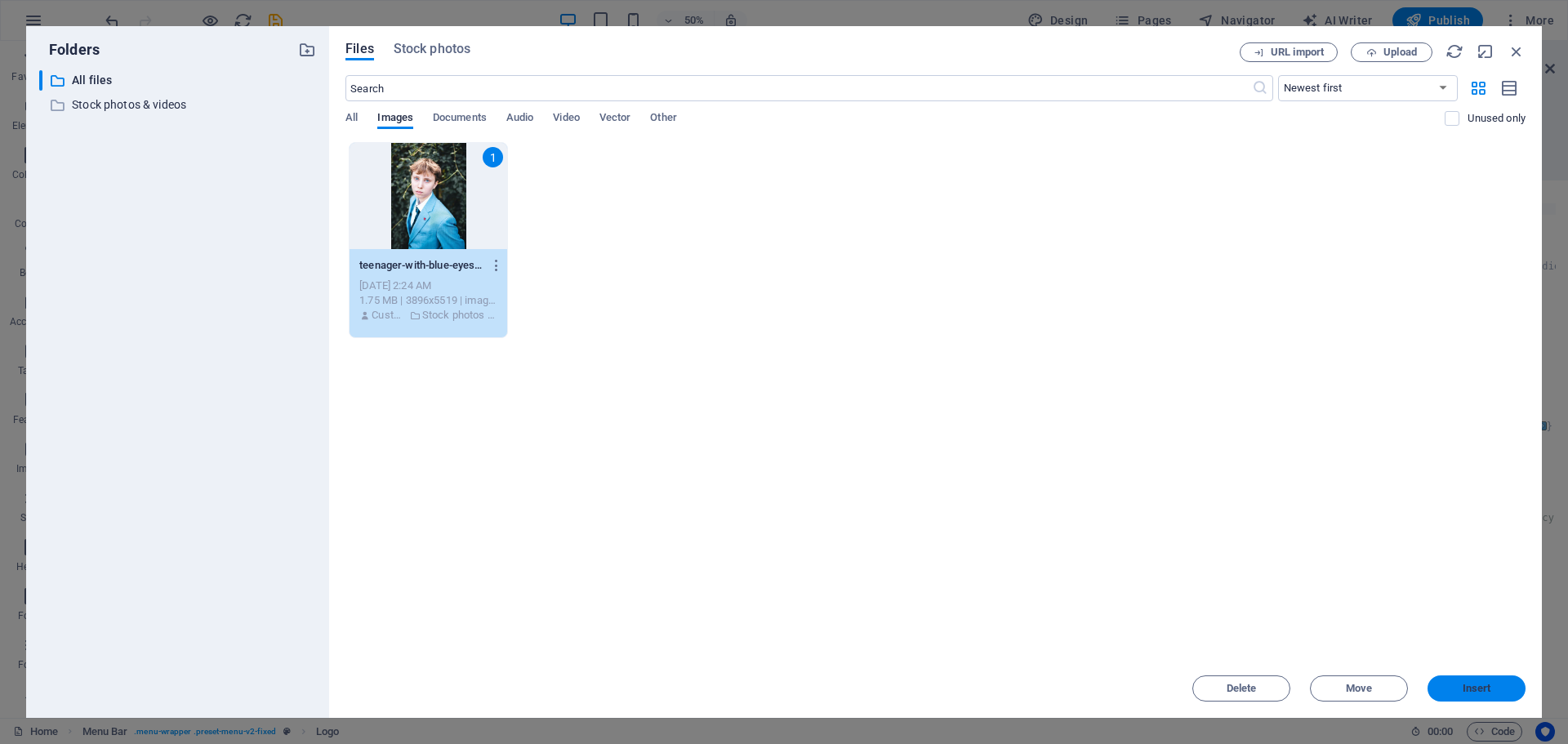
click at [1471, 687] on span "Insert" at bounding box center [1478, 688] width 29 height 10
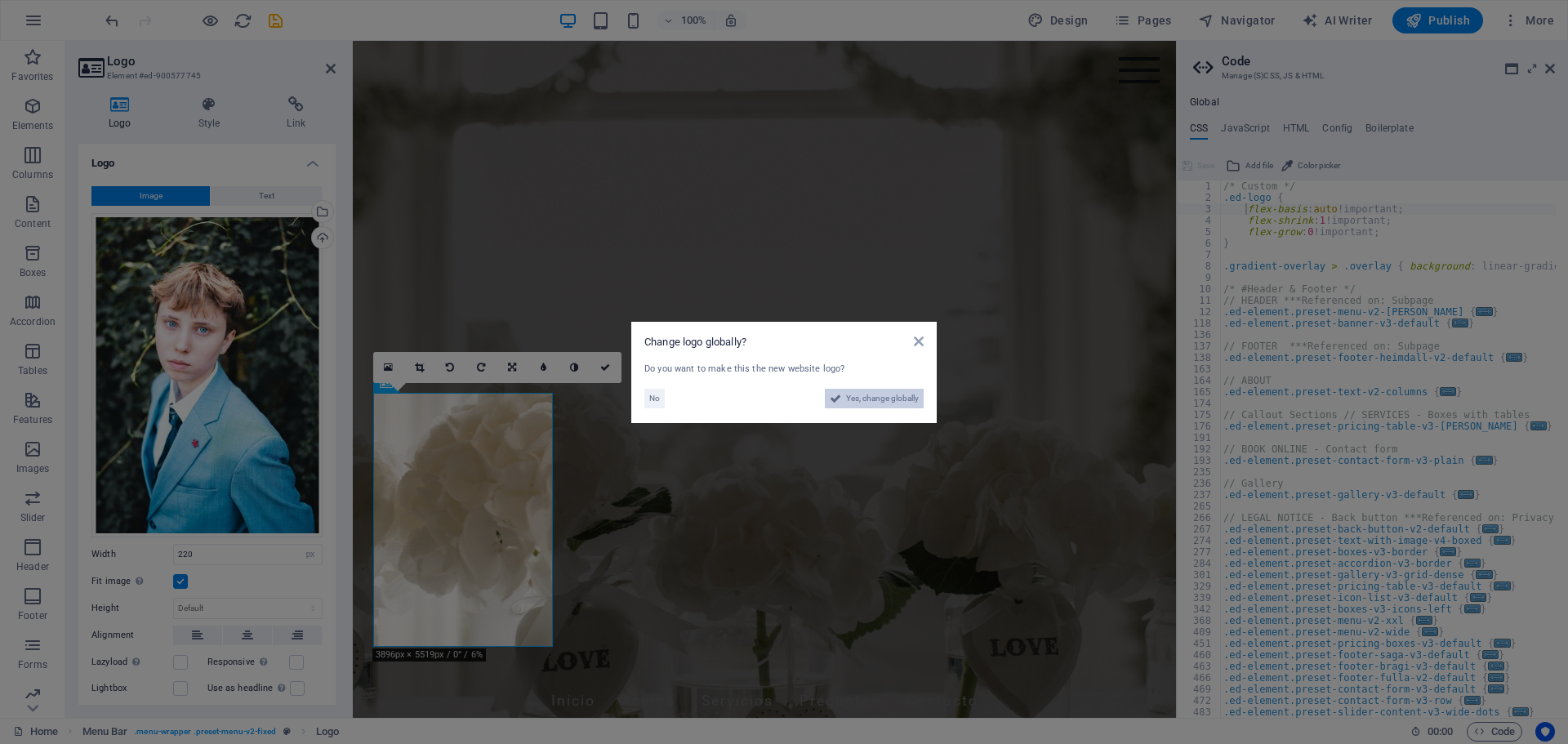
click at [871, 403] on span "Yes, change globally" at bounding box center [883, 398] width 72 height 20
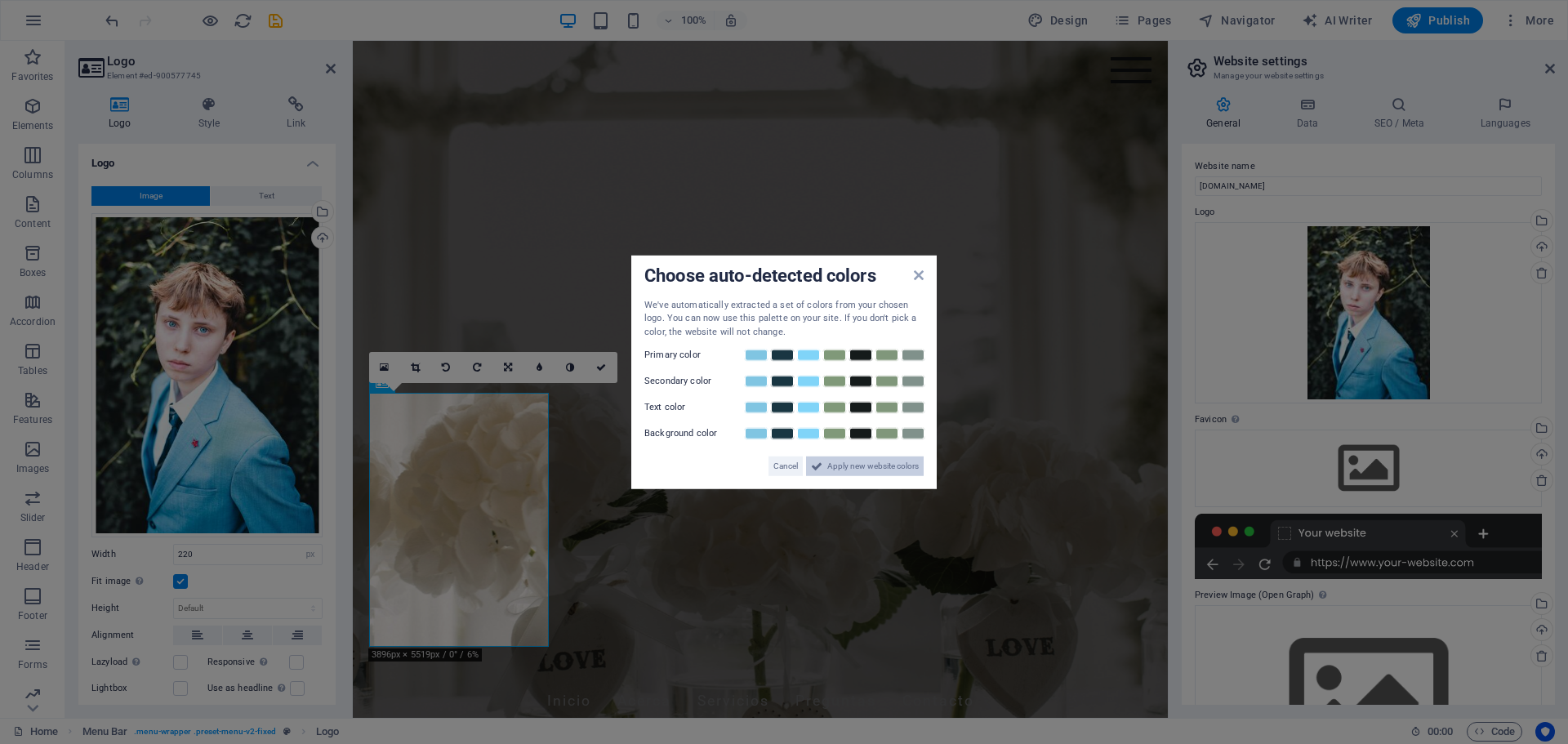
click at [859, 465] on span "Apply new website colors" at bounding box center [873, 466] width 91 height 20
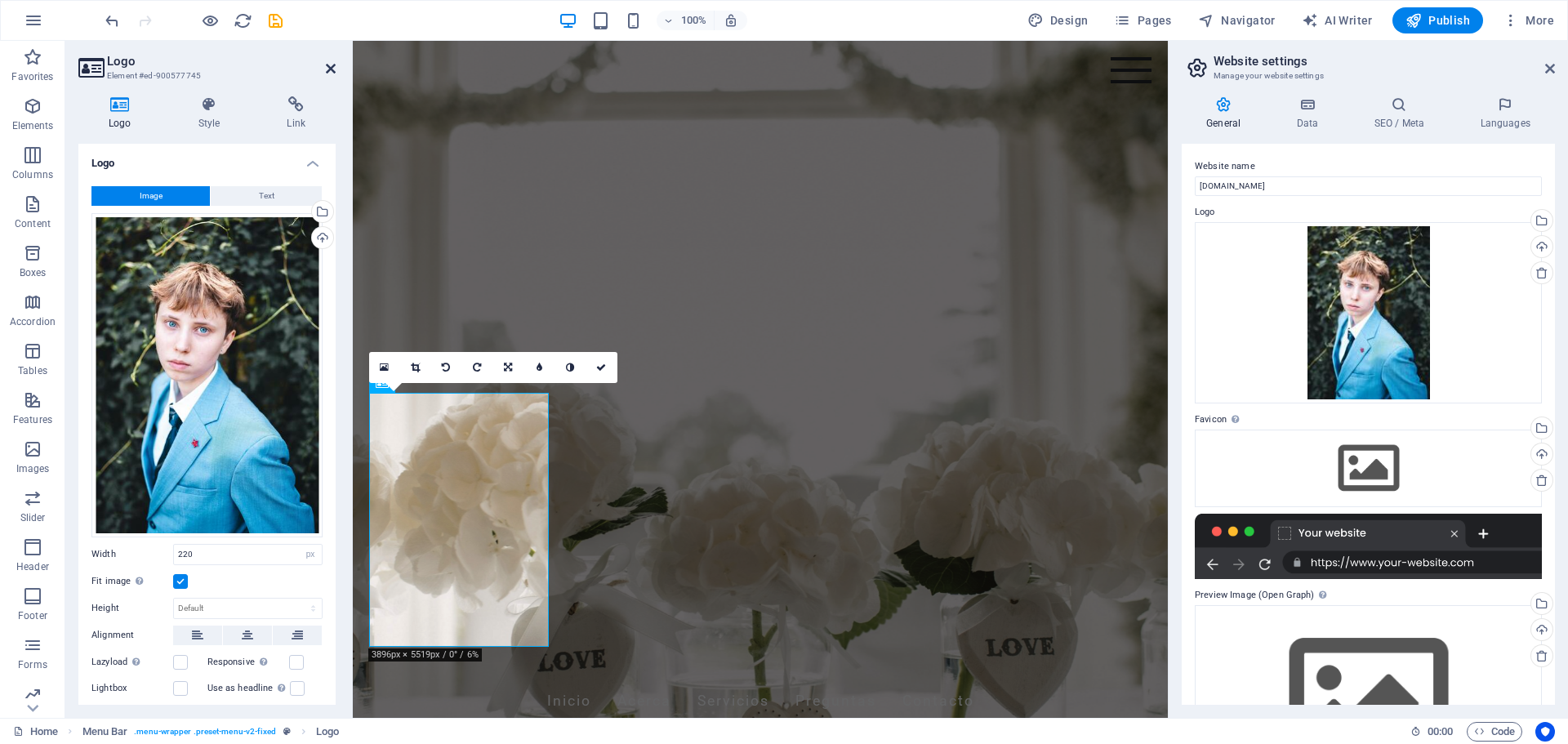
click at [329, 69] on icon at bounding box center [330, 69] width 10 height 13
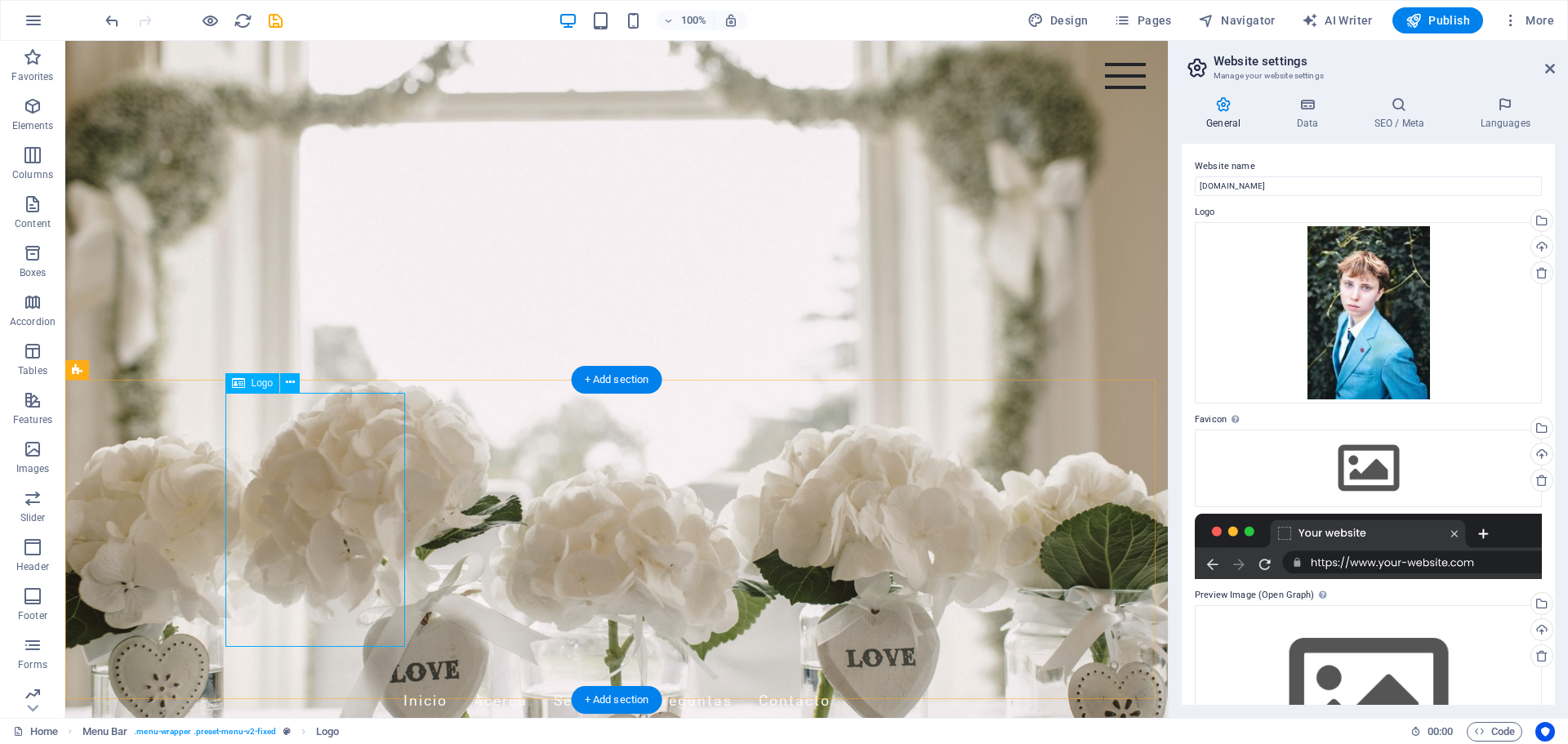
select select "px"
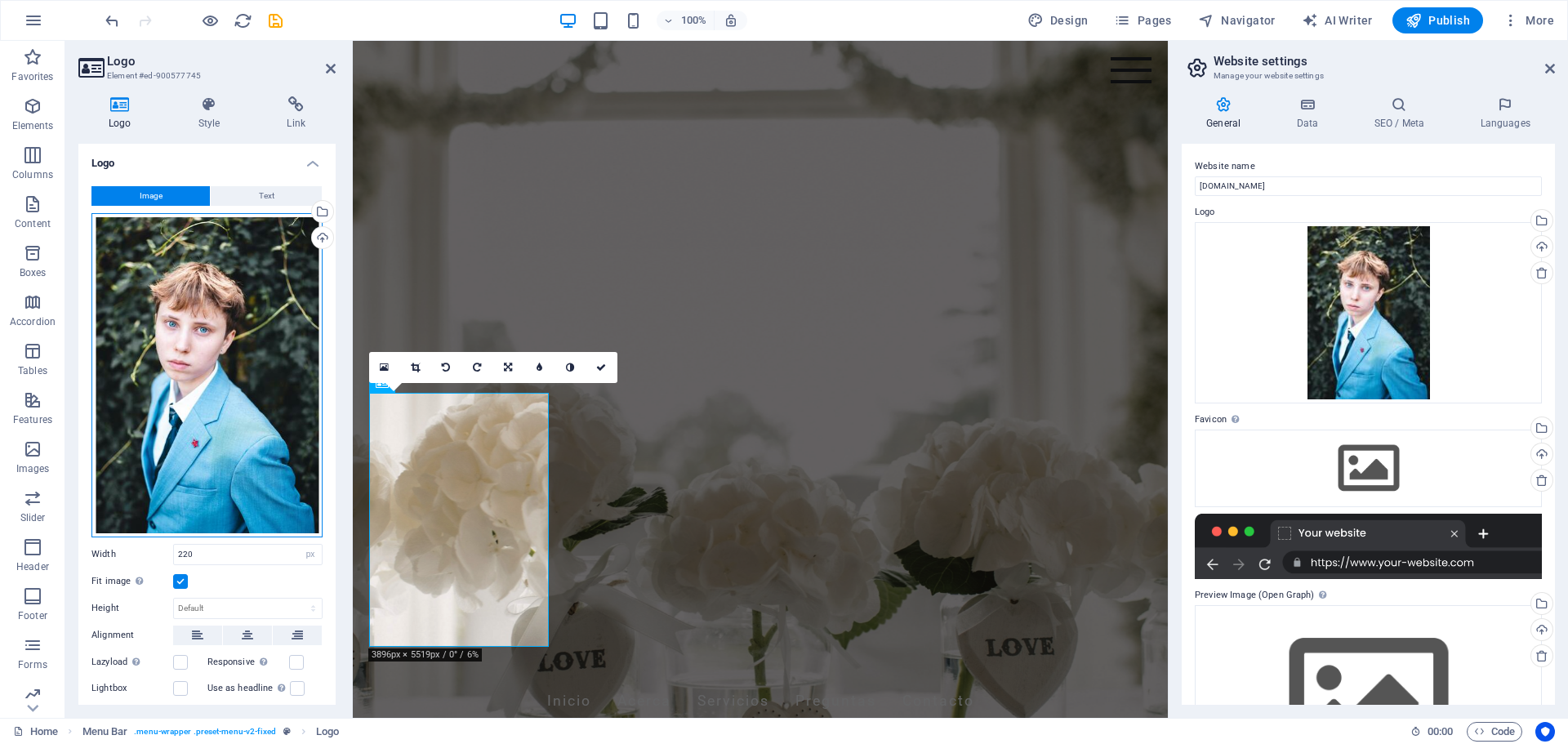
click at [215, 357] on div "Drag files here, click to choose files or select files from Files or our free s…" at bounding box center [207, 375] width 231 height 324
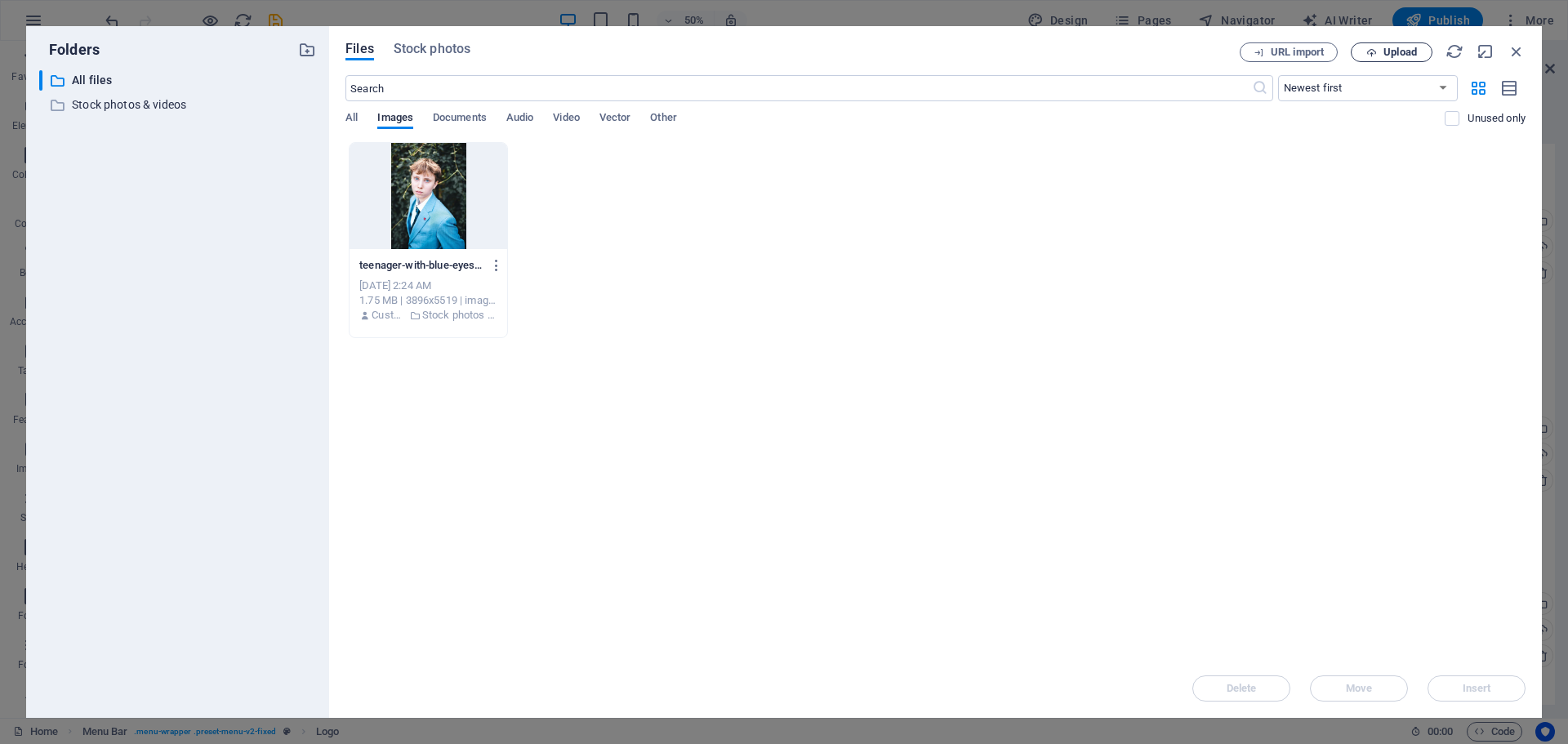
click at [1393, 48] on span "Upload" at bounding box center [1399, 52] width 33 height 10
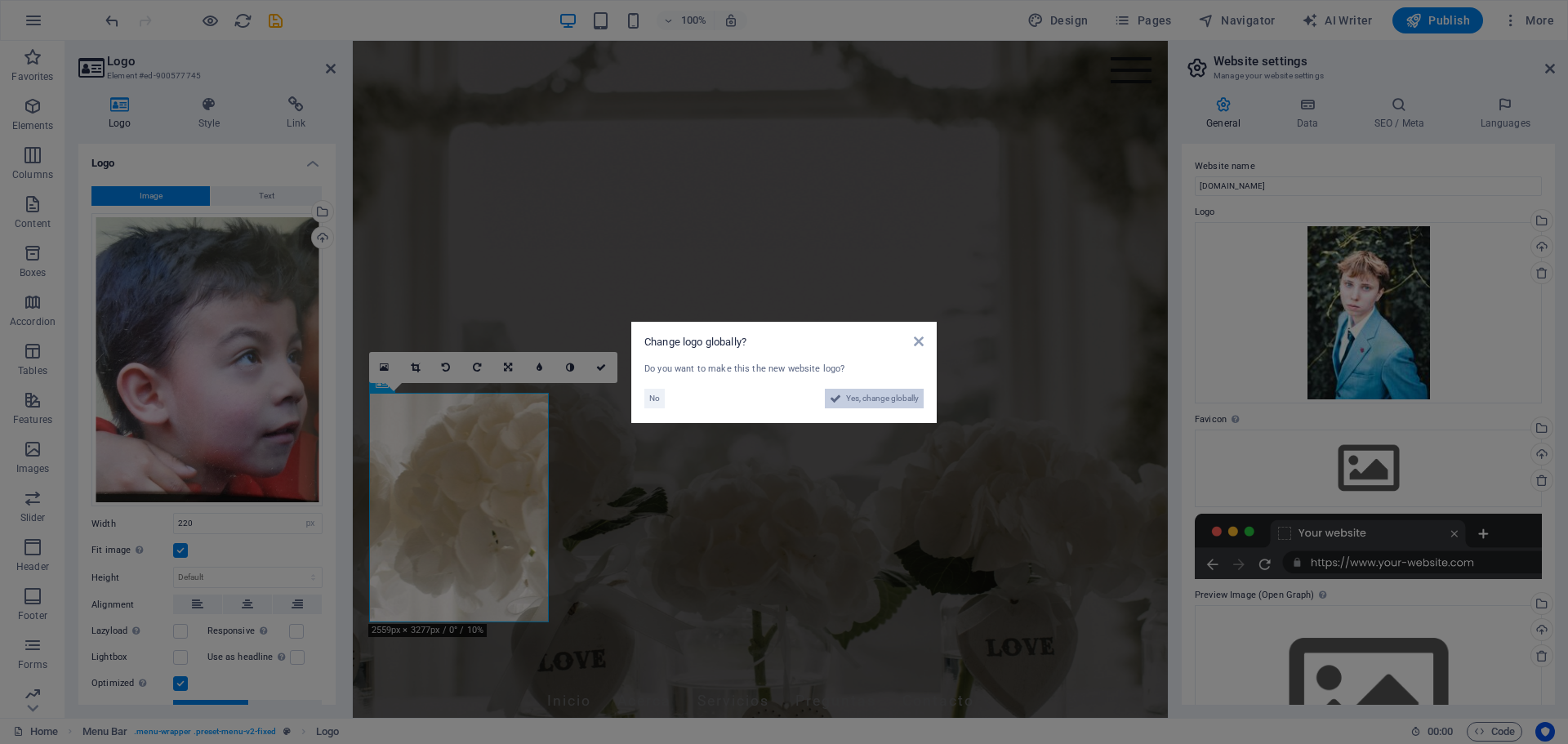
click at [862, 400] on span "Yes, change globally" at bounding box center [883, 398] width 72 height 20
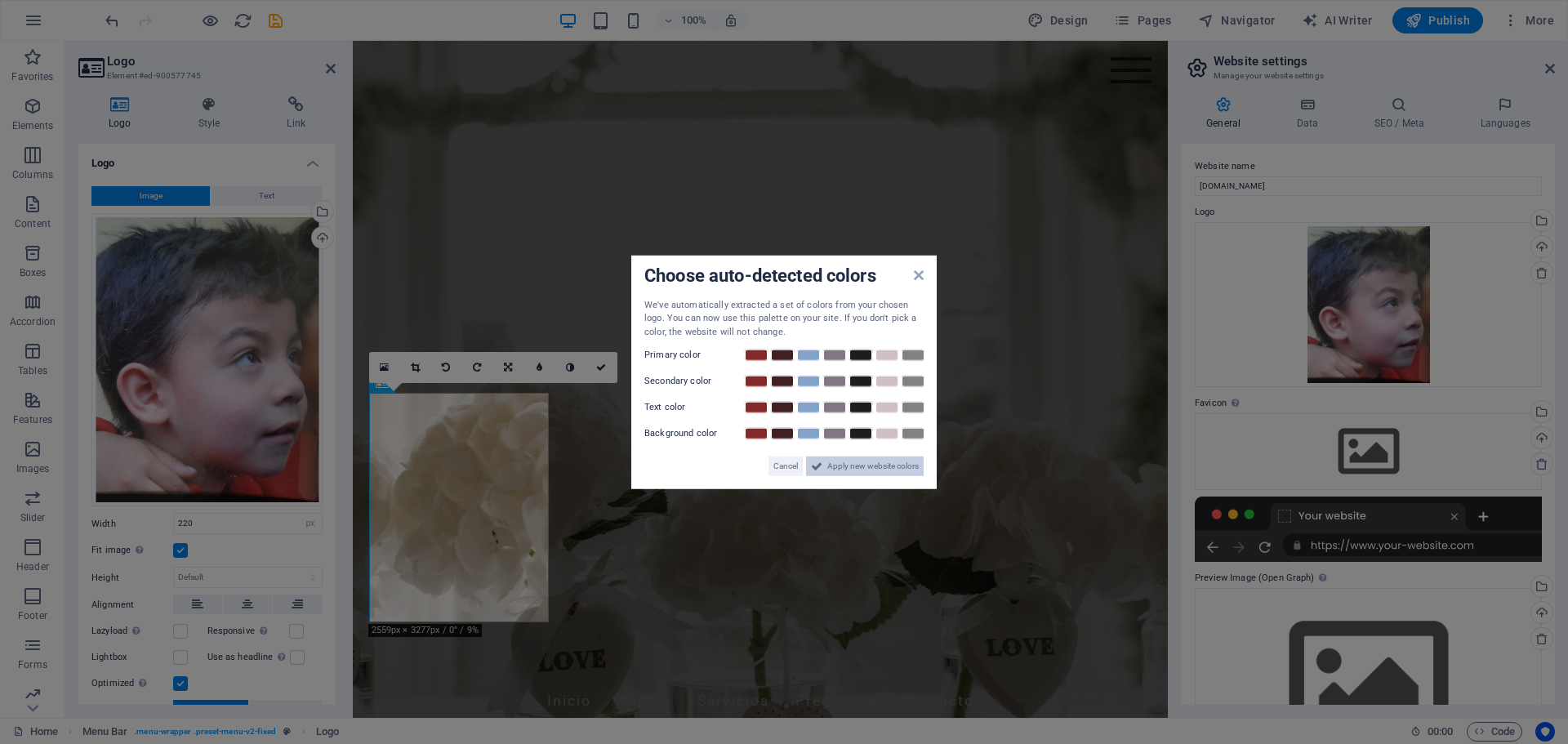
click at [892, 464] on span "Apply new website colors" at bounding box center [873, 466] width 91 height 20
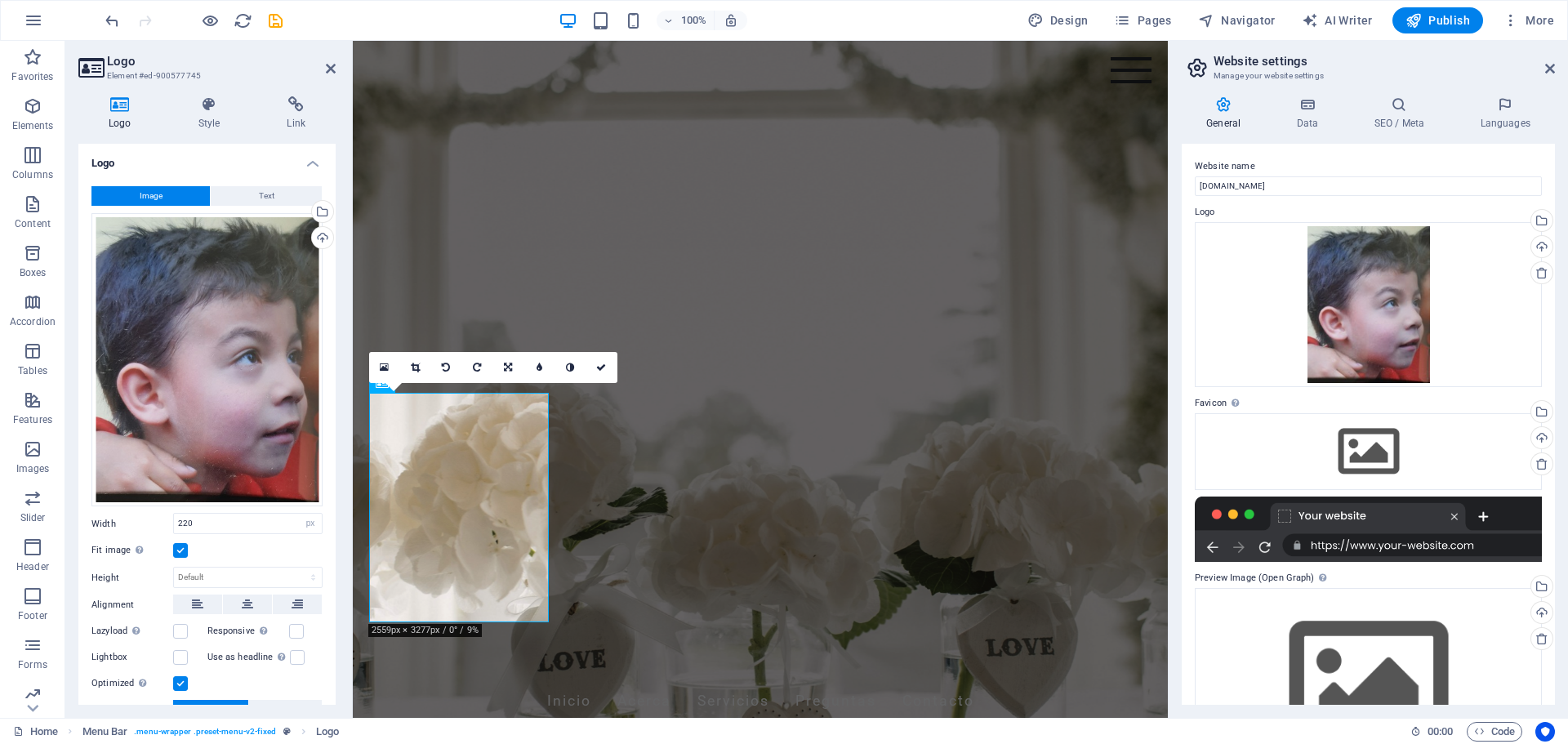
click at [325, 69] on header "Logo Element #ed-900577745" at bounding box center [207, 62] width 257 height 43
click at [330, 69] on icon at bounding box center [330, 69] width 10 height 13
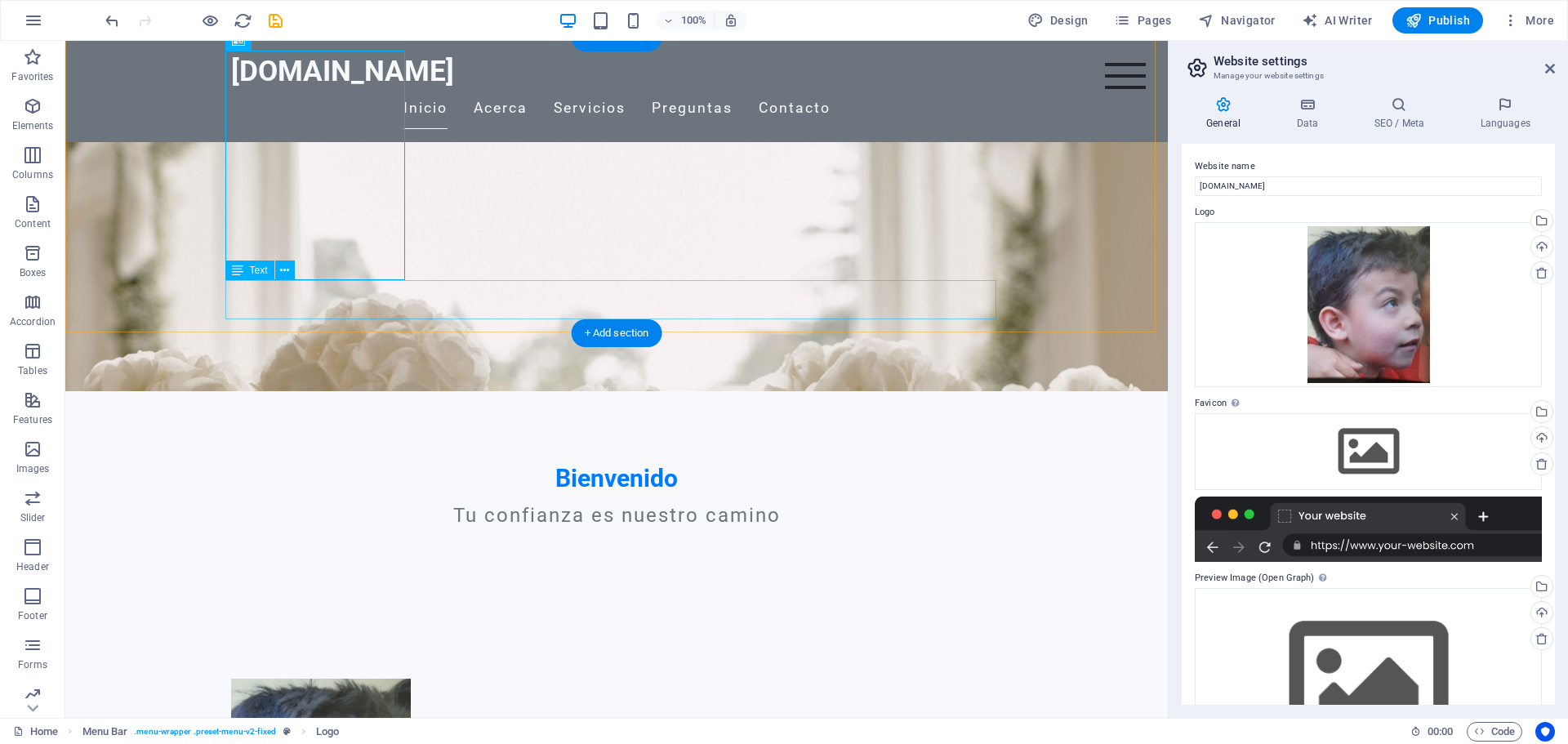
scroll to position [408, 0]
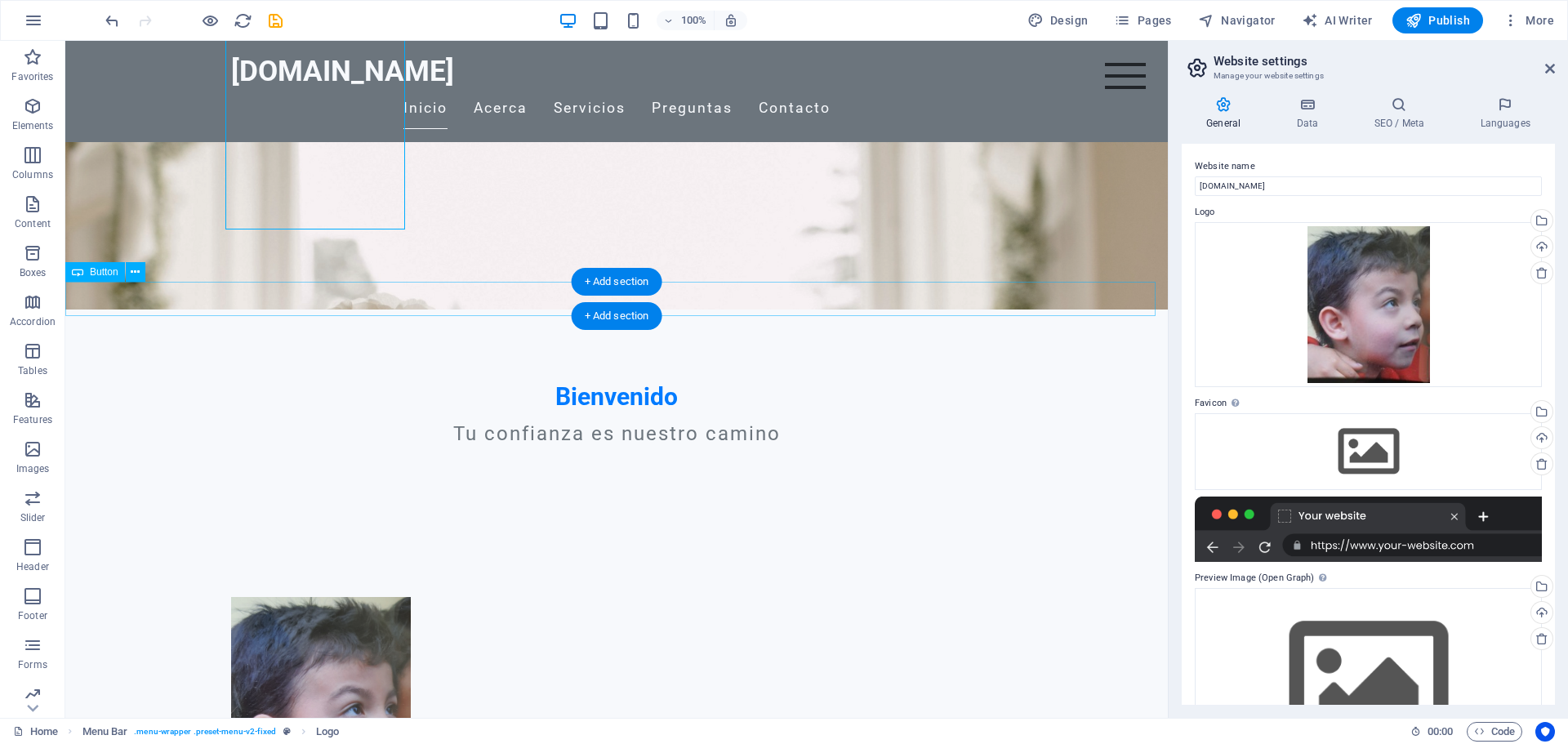
click at [136, 271] on icon at bounding box center [134, 272] width 9 height 17
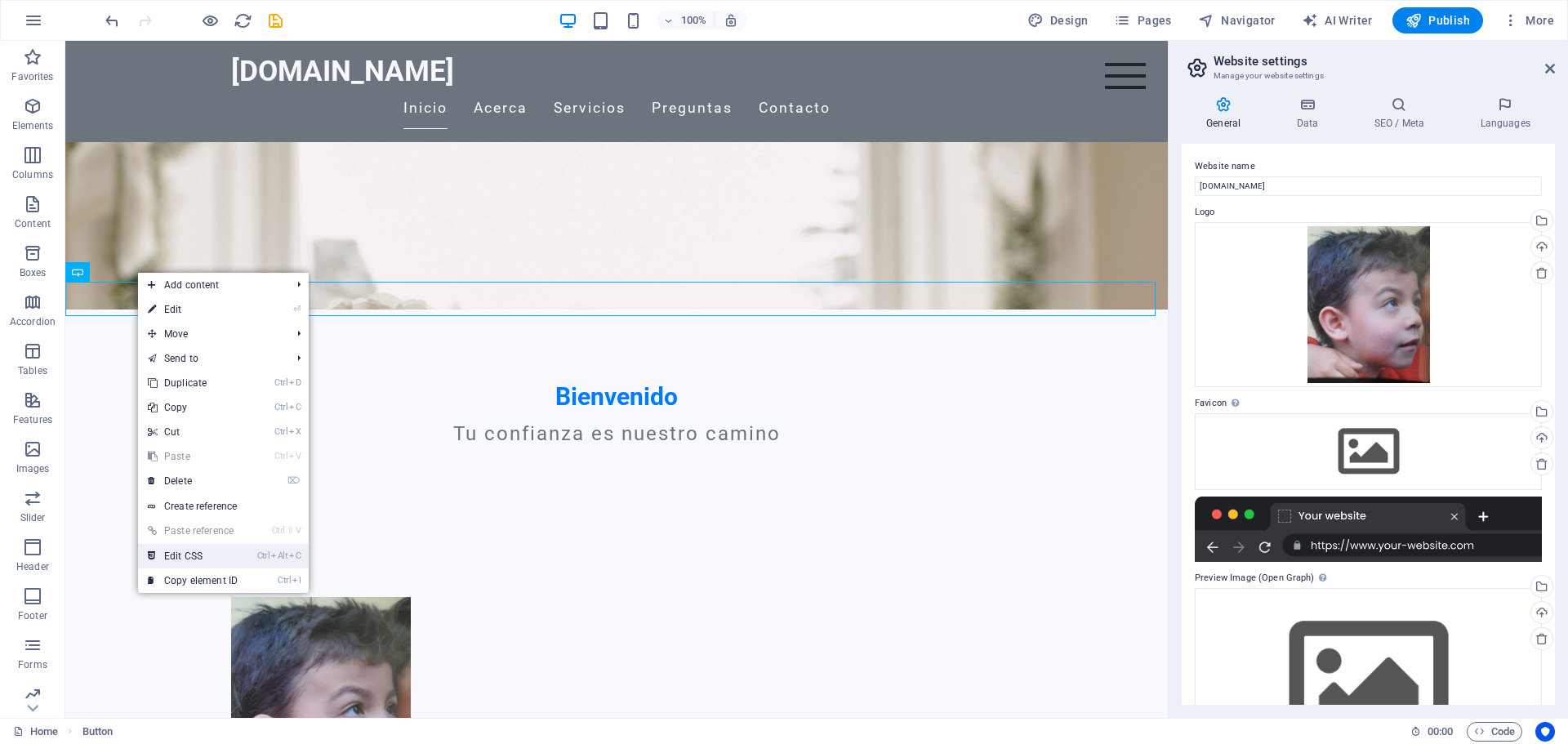
click at [192, 557] on link "Ctrl Alt C Edit CSS" at bounding box center [192, 556] width 109 height 25
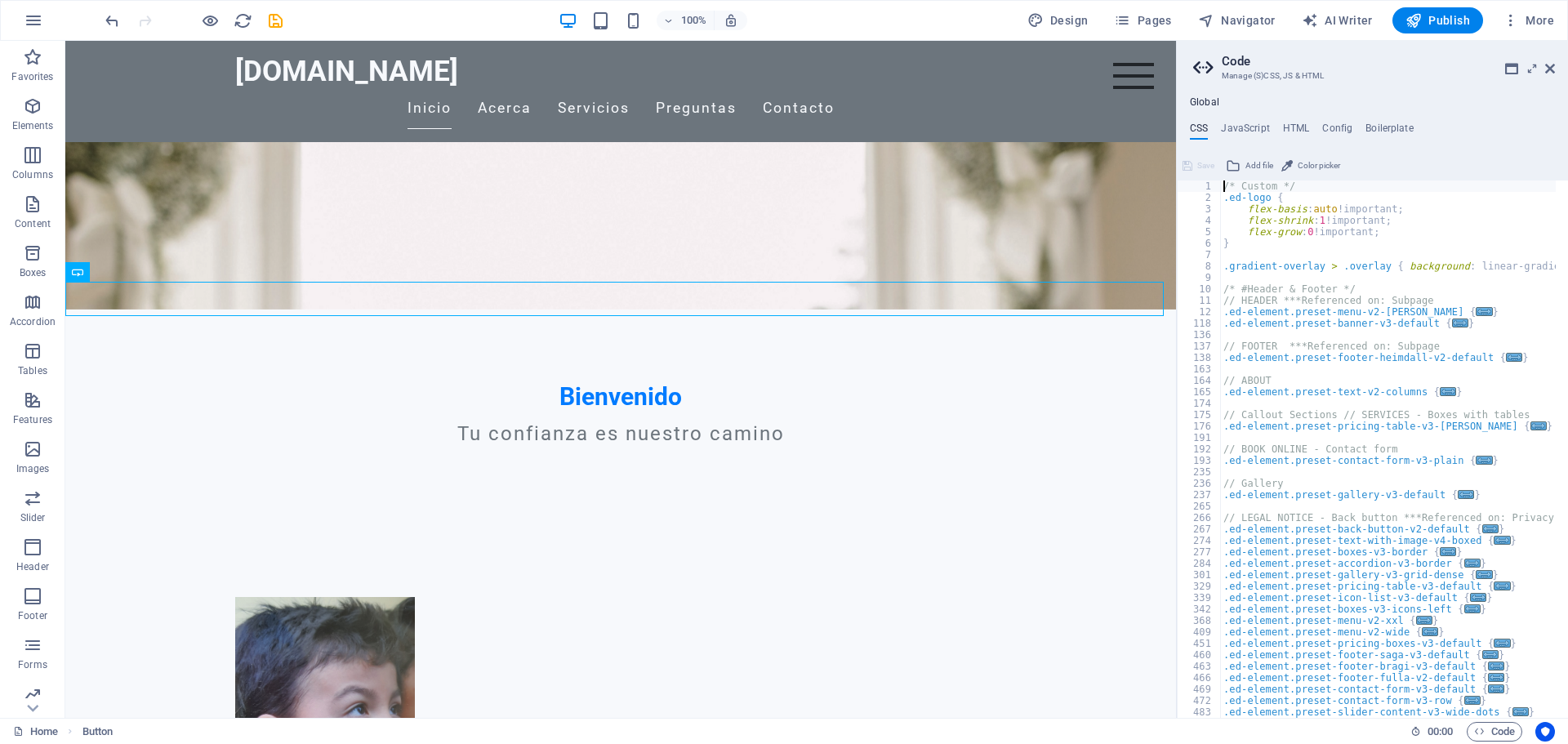
scroll to position [0, 0]
click at [1244, 129] on h4 "JavaScript" at bounding box center [1245, 131] width 49 height 18
type textarea "/* JS for preset "Menu V2" */"
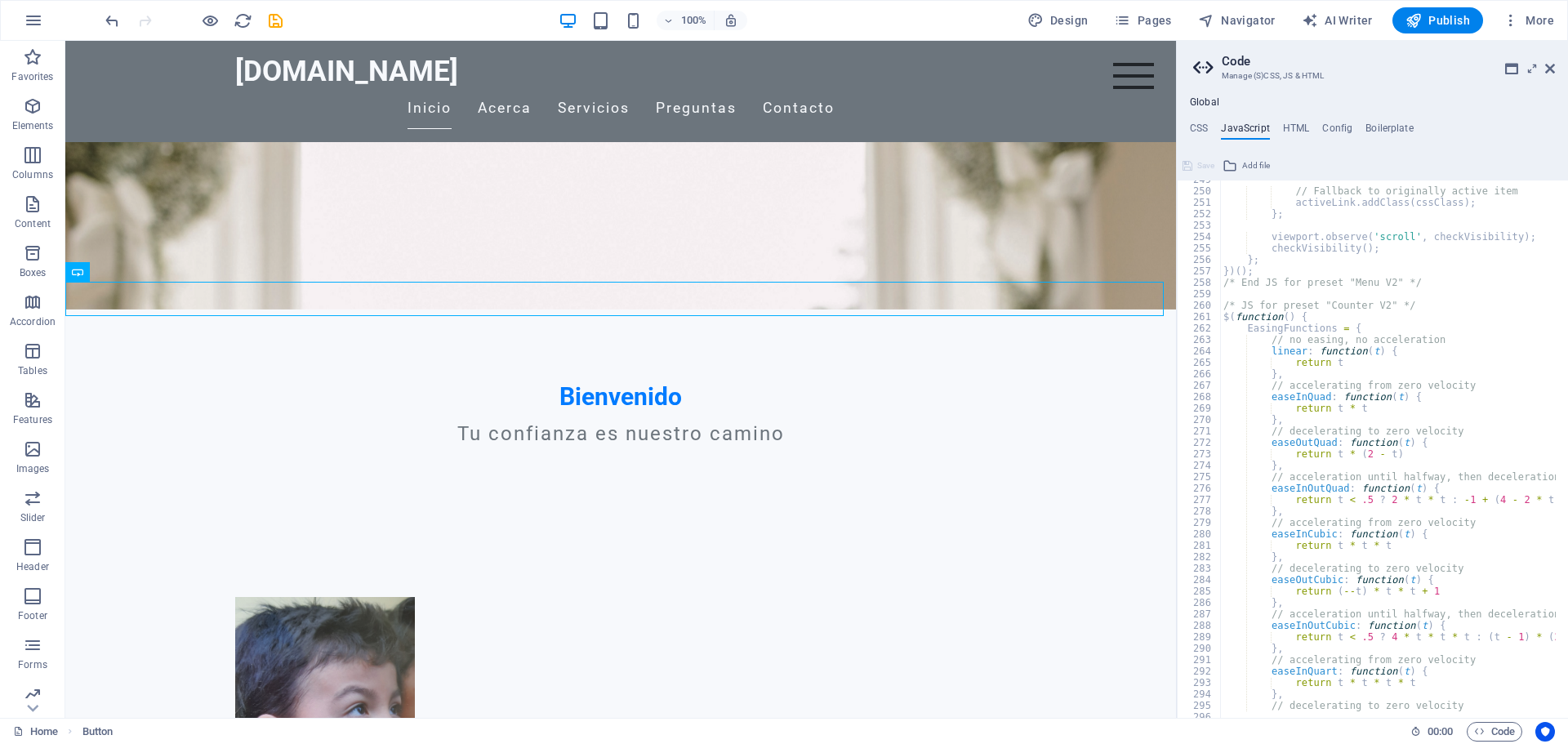
scroll to position [3036, 0]
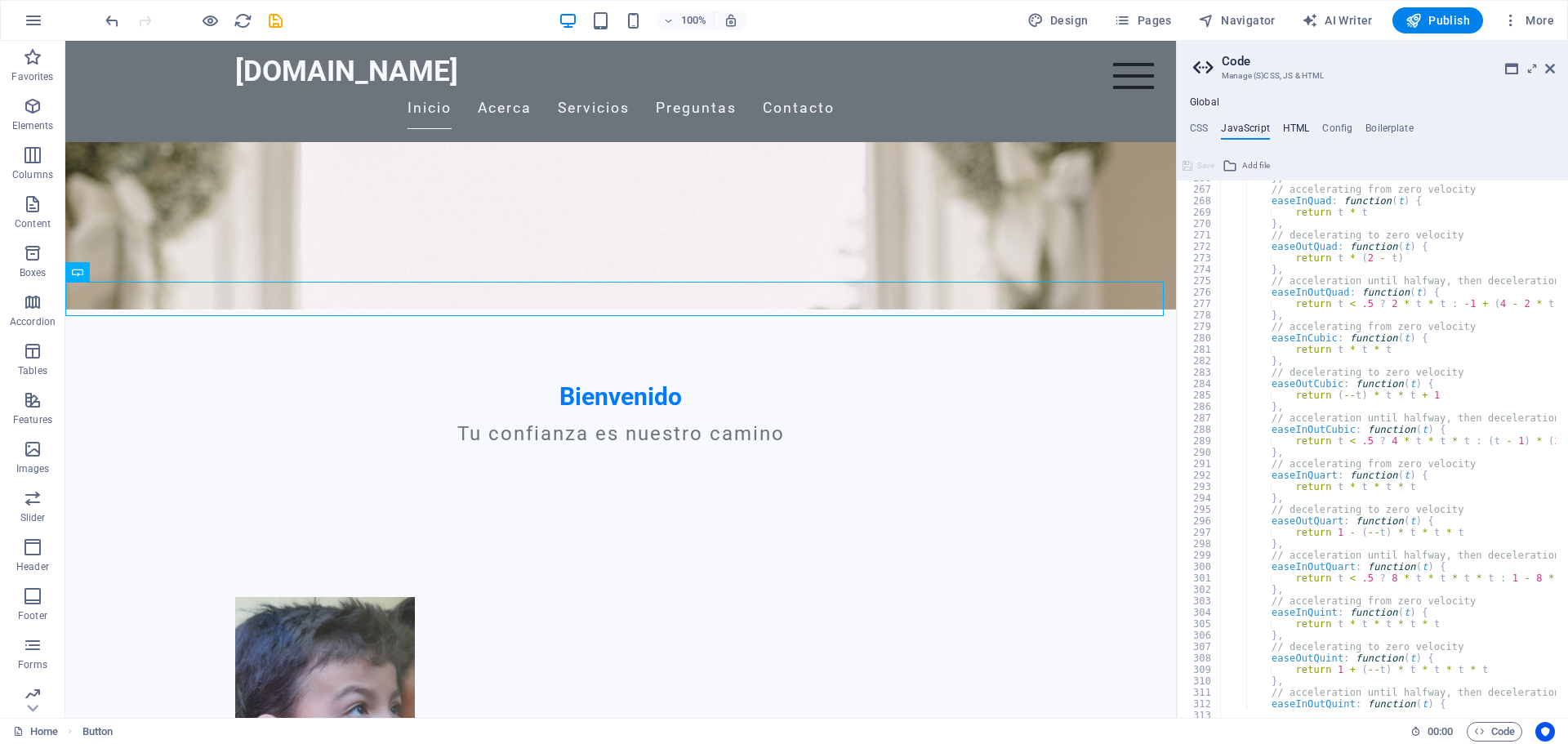
click at [1298, 129] on h4 "HTML" at bounding box center [1297, 131] width 27 height 18
type textarea "<a href="#main-content" class="wv-link-content button">Skip to main content</a>"
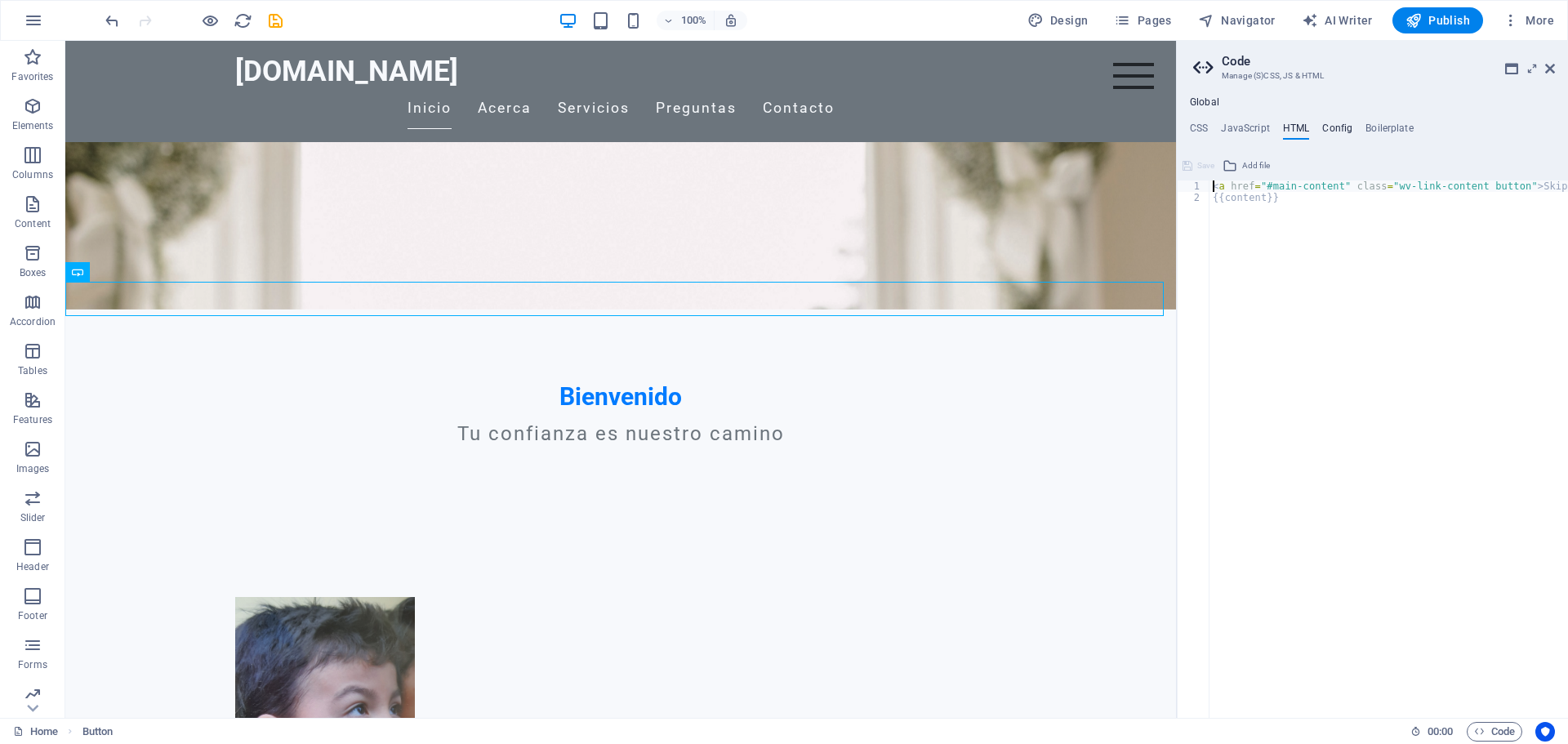
click at [1335, 124] on h4 "Config" at bounding box center [1338, 131] width 30 height 18
type textarea "$color-background: #f7f9fc;"
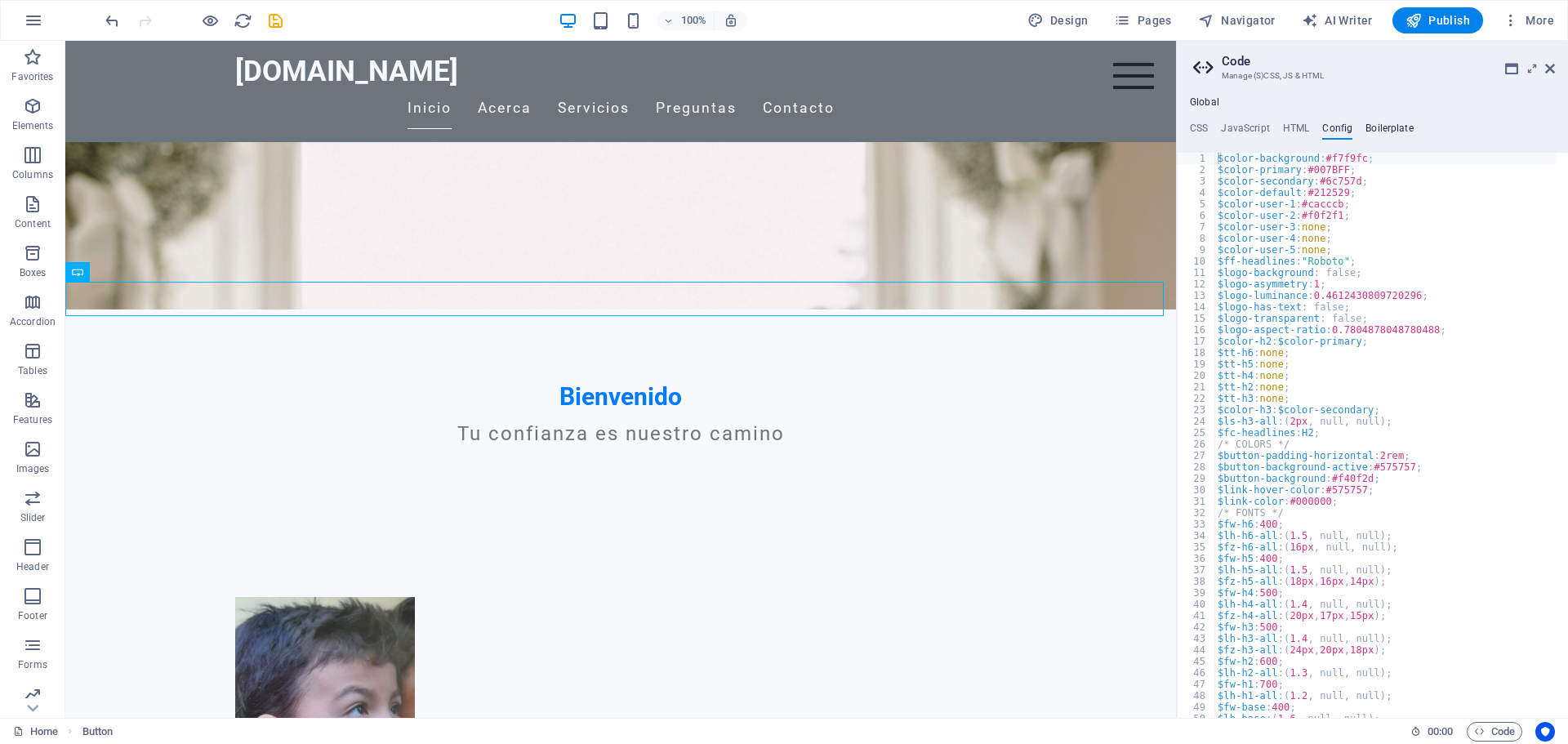
click at [1379, 126] on h4 "Boilerplate" at bounding box center [1389, 131] width 49 height 18
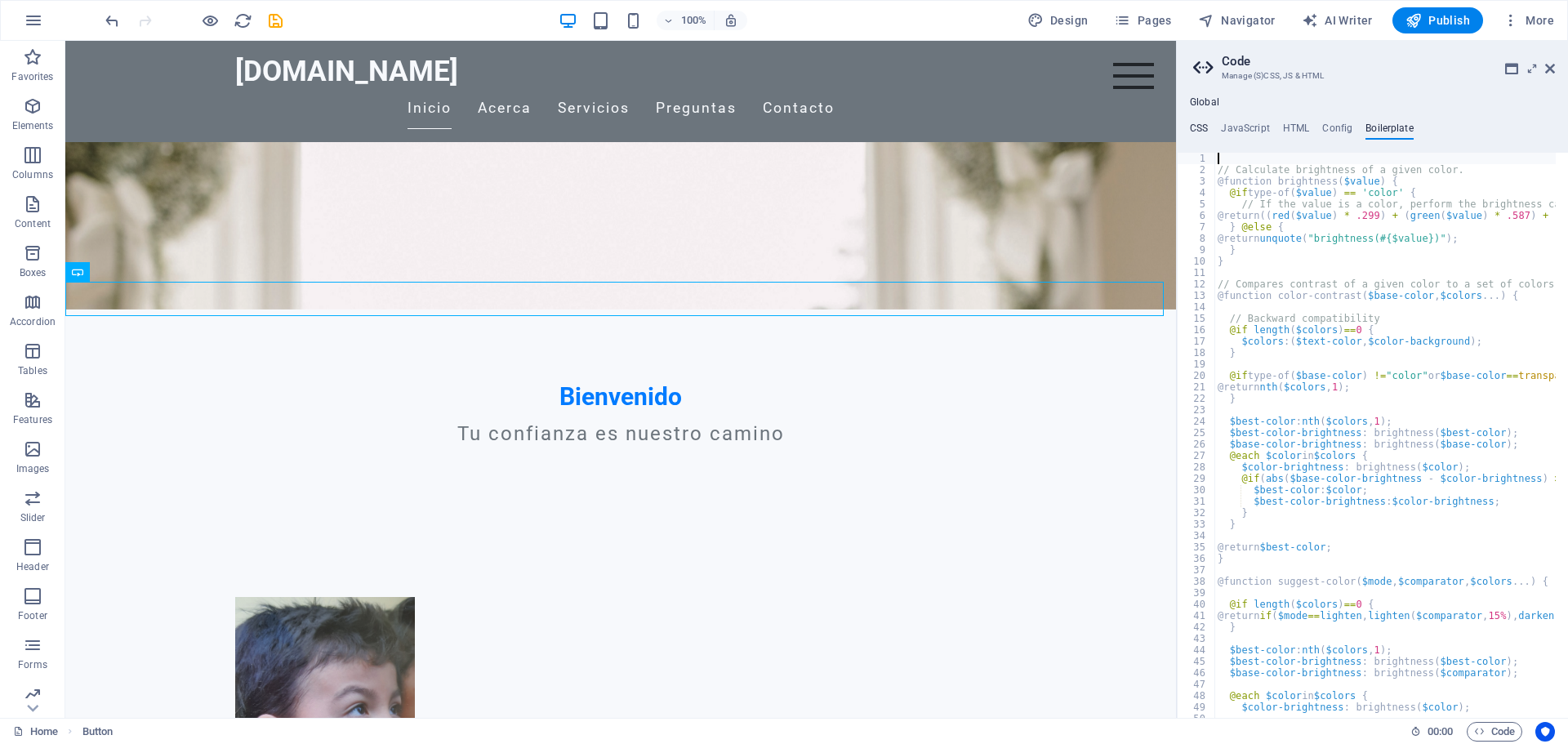
click at [1201, 128] on h4 "CSS" at bounding box center [1199, 131] width 18 height 18
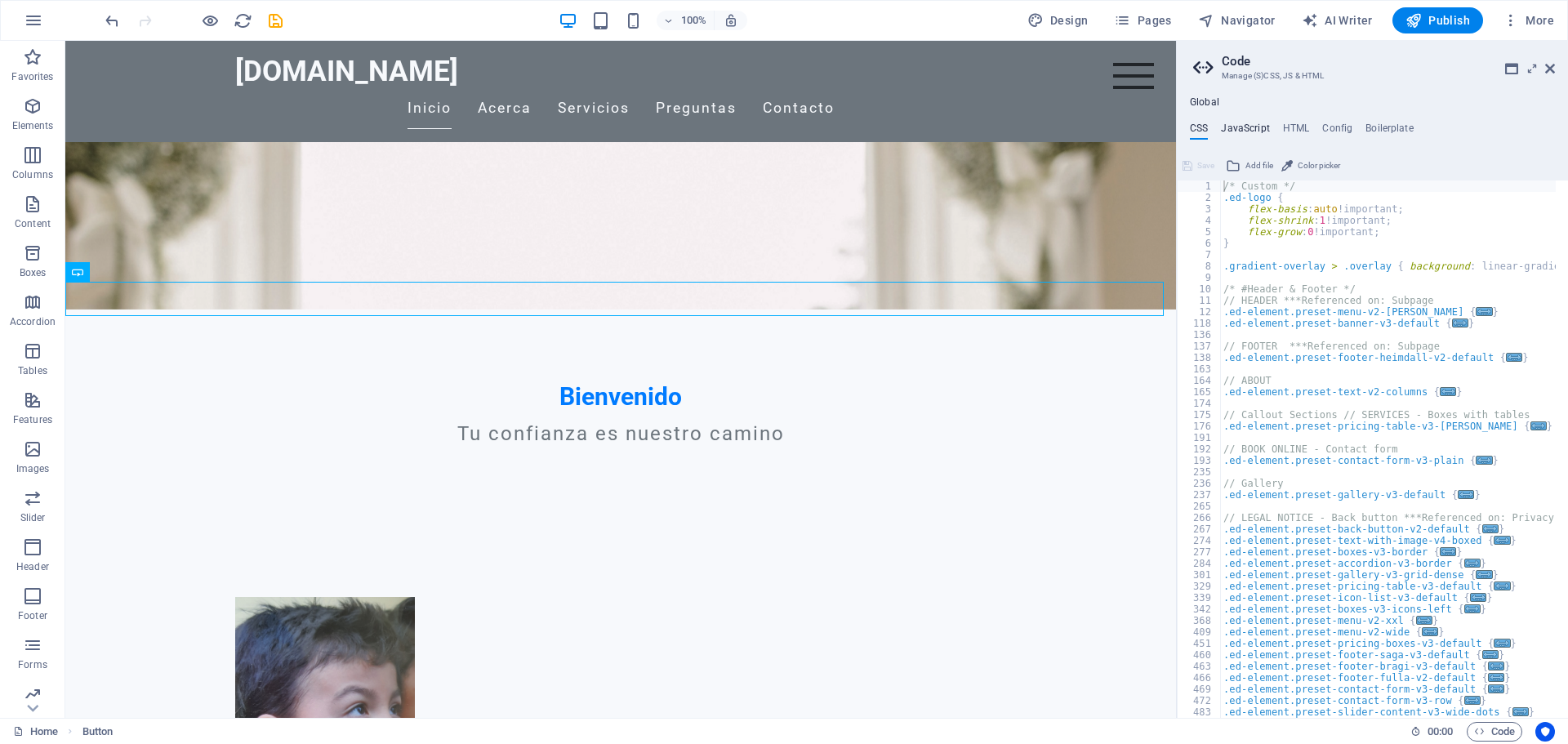
click at [1237, 129] on h4 "JavaScript" at bounding box center [1245, 131] width 49 height 18
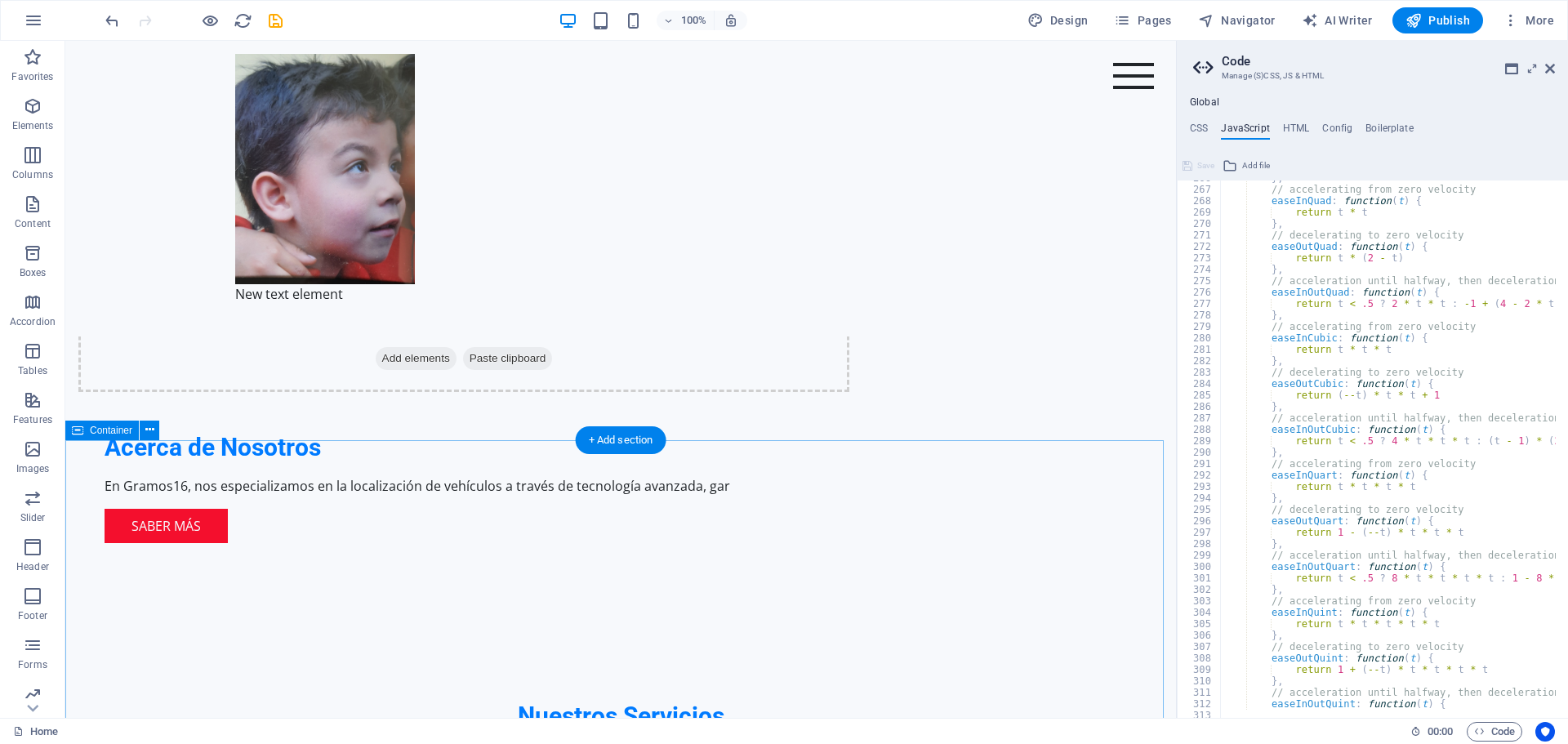
scroll to position [1381, 0]
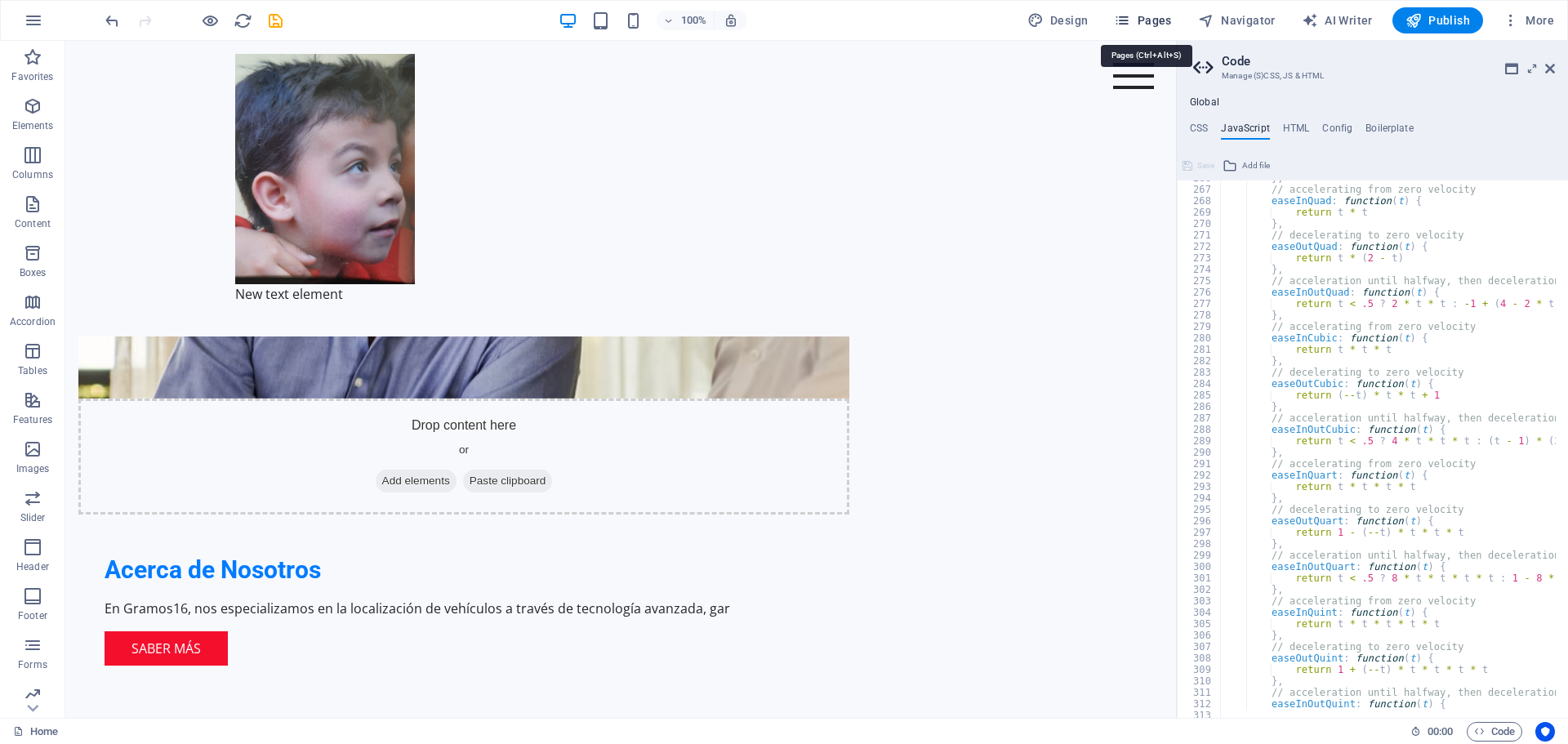
click at [1146, 21] on span "Pages" at bounding box center [1142, 20] width 57 height 16
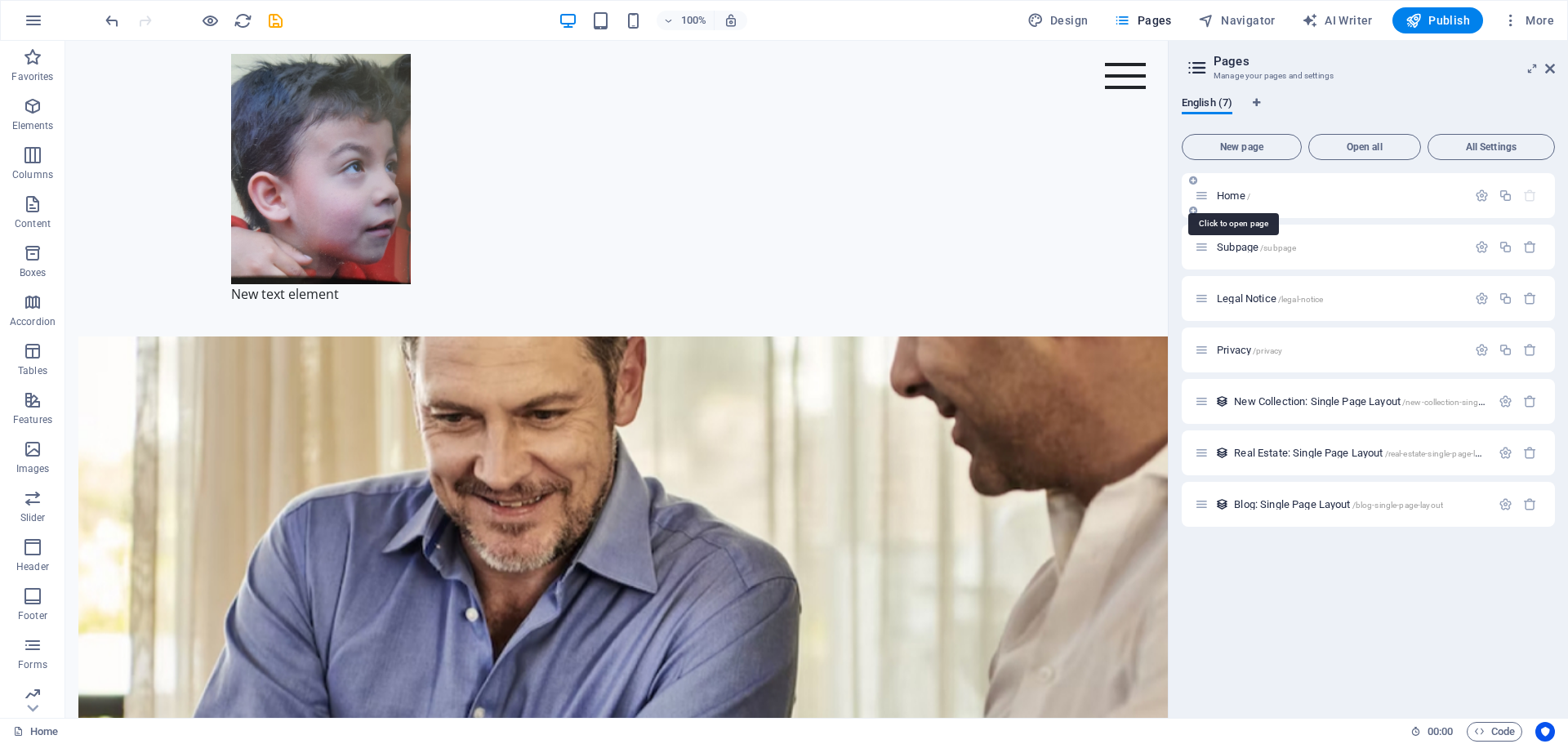
click at [1228, 197] on span "Home /" at bounding box center [1233, 195] width 33 height 12
click at [1240, 247] on span "Subpage /subpage" at bounding box center [1256, 246] width 79 height 12
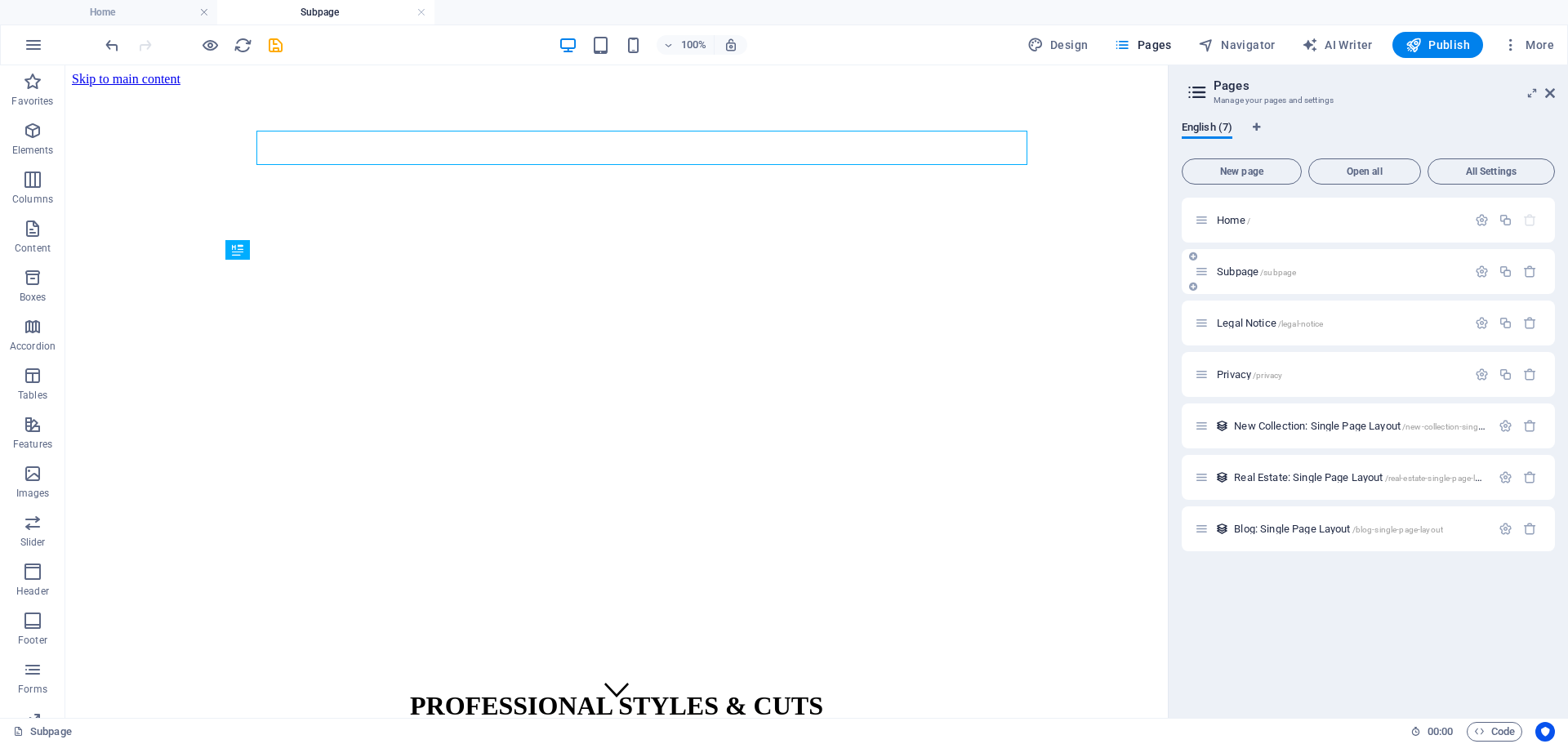
scroll to position [0, 0]
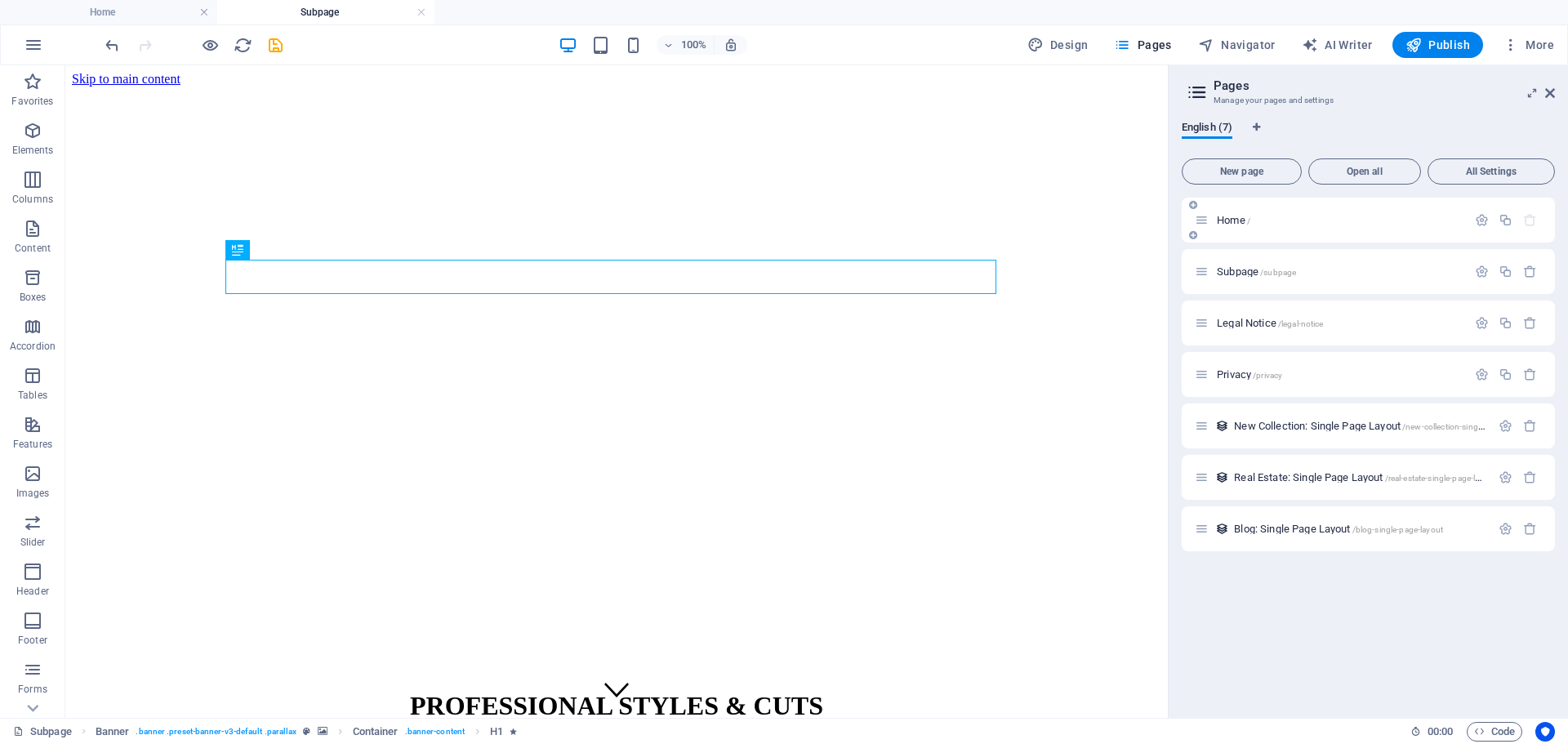
click at [1233, 221] on span "Home /" at bounding box center [1233, 220] width 33 height 12
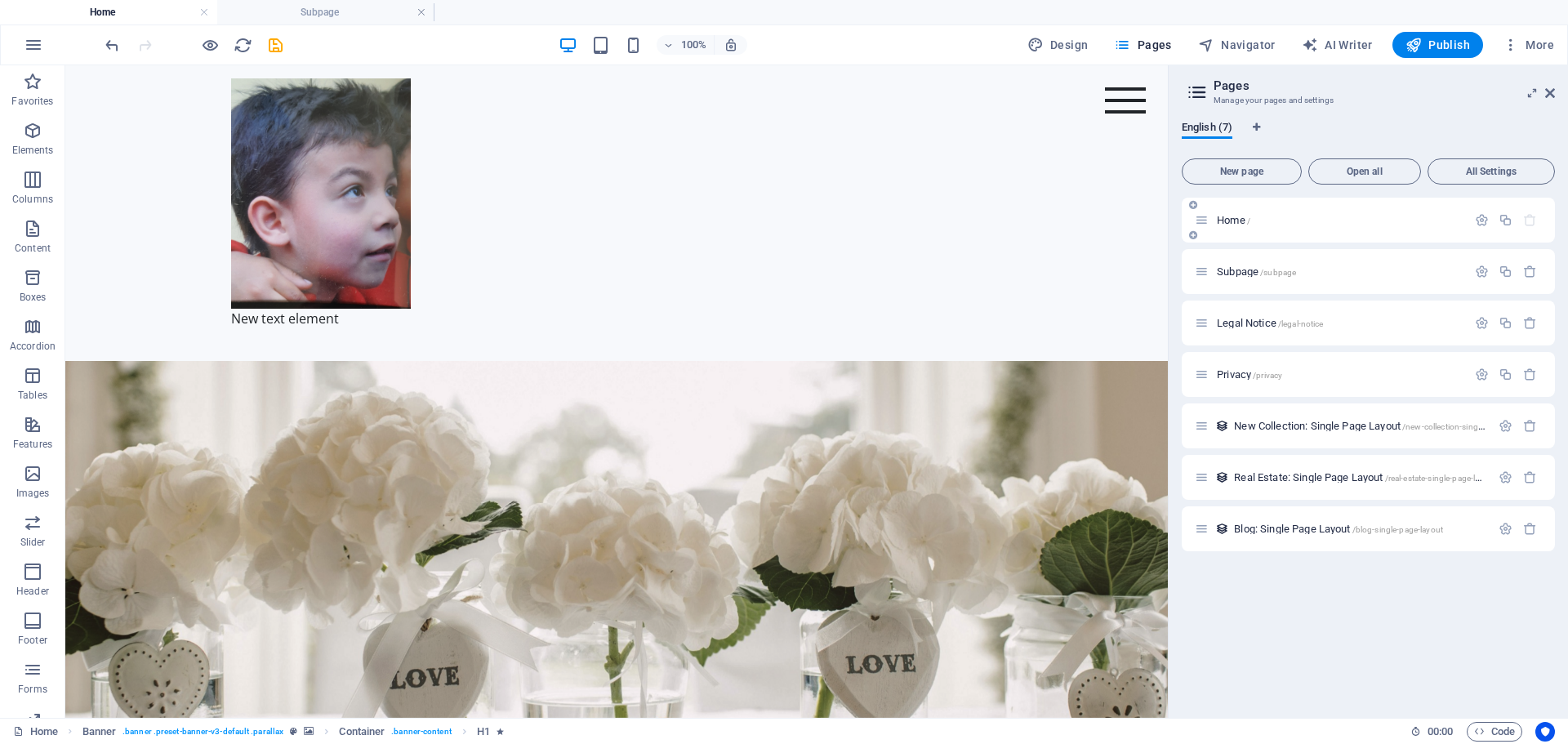
scroll to position [1381, 0]
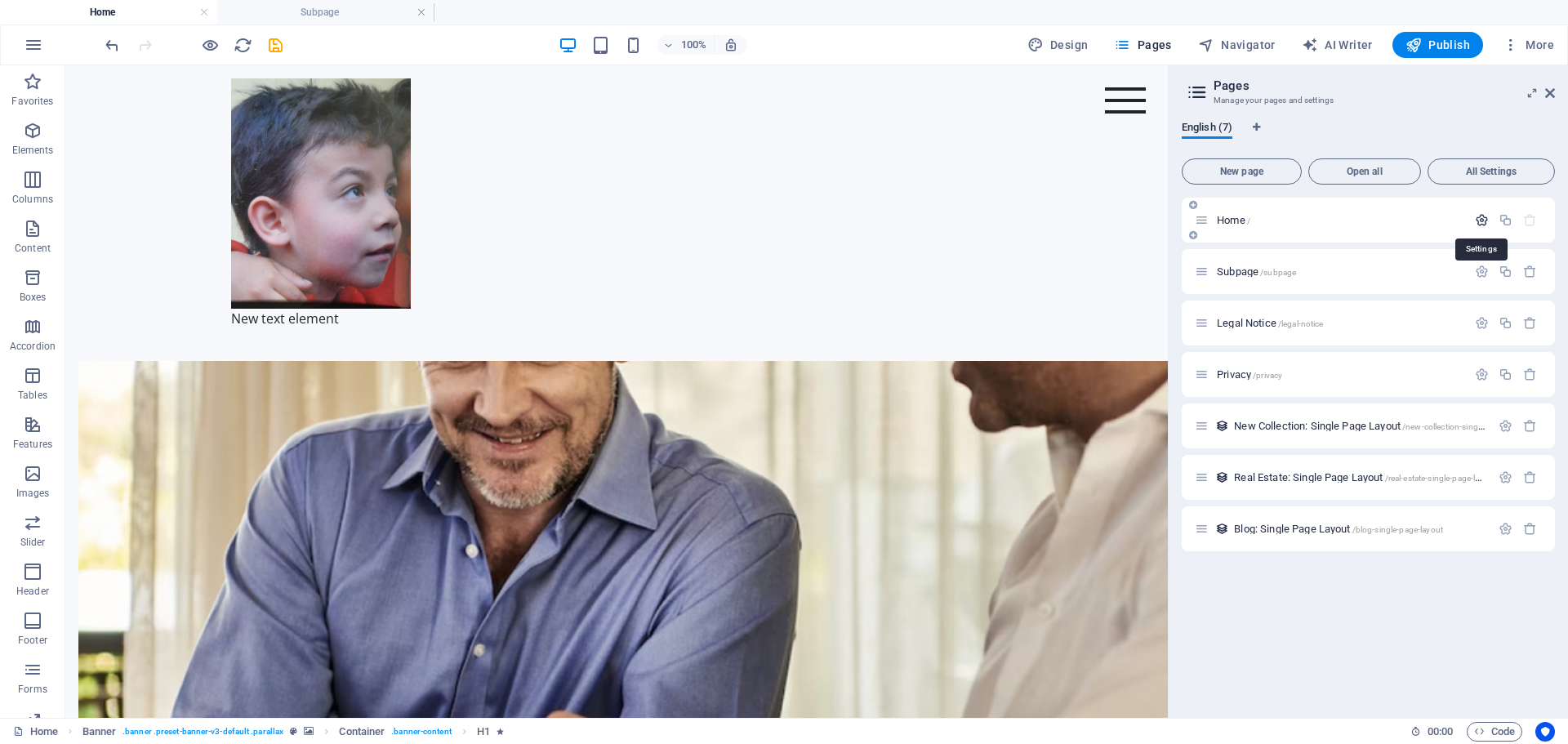
click at [1487, 222] on icon "button" at bounding box center [1481, 220] width 14 height 14
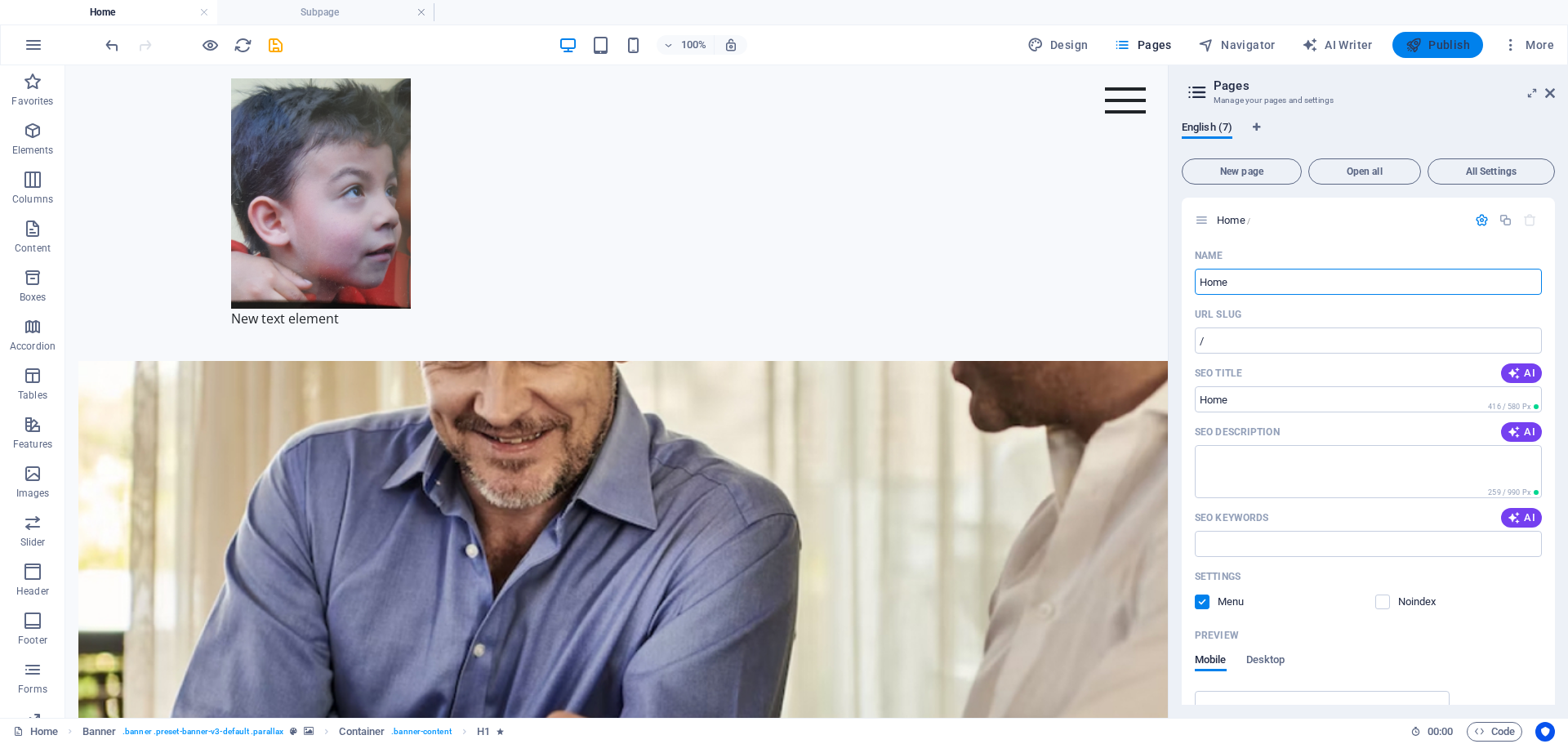
click at [1440, 48] on span "Publish" at bounding box center [1438, 45] width 65 height 16
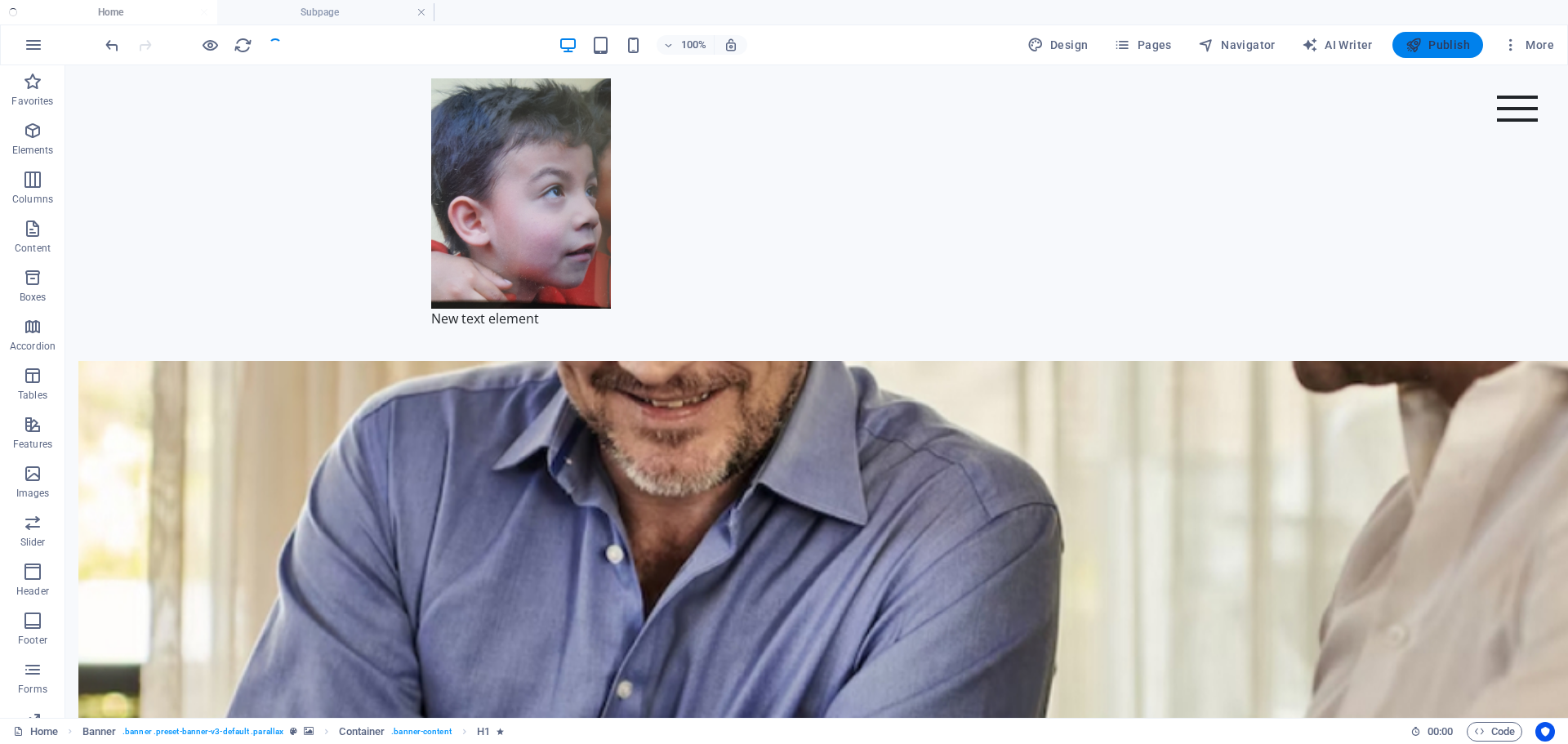
checkbox input "false"
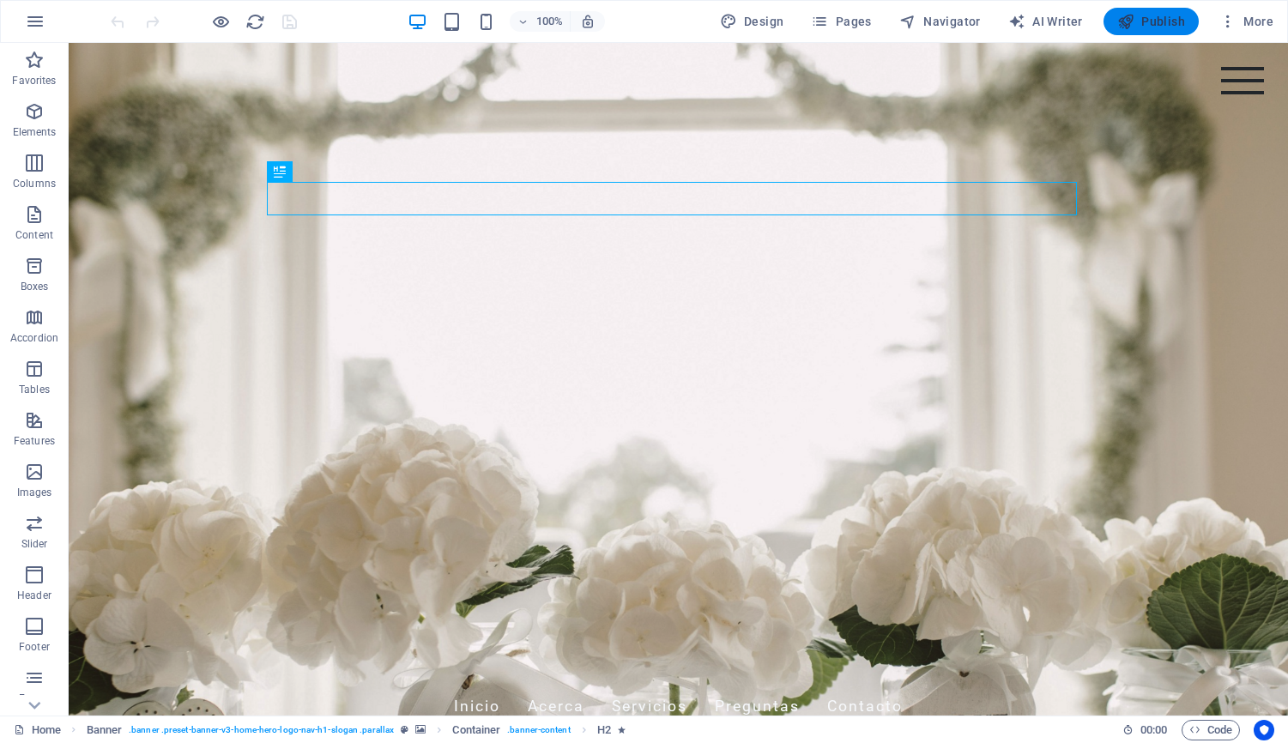
click at [1153, 17] on span "Publish" at bounding box center [1151, 21] width 68 height 17
